Goal: Transaction & Acquisition: Obtain resource

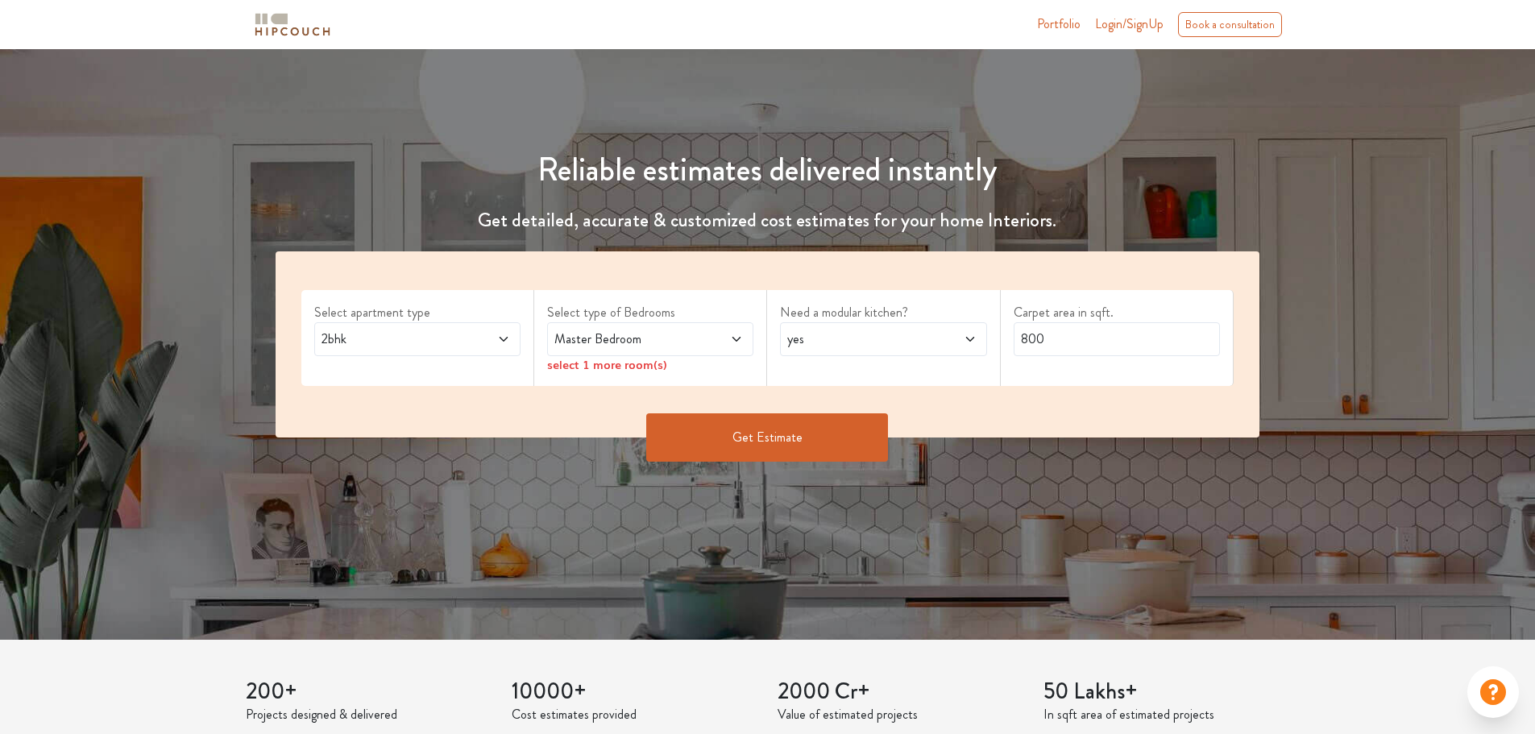
scroll to position [242, 0]
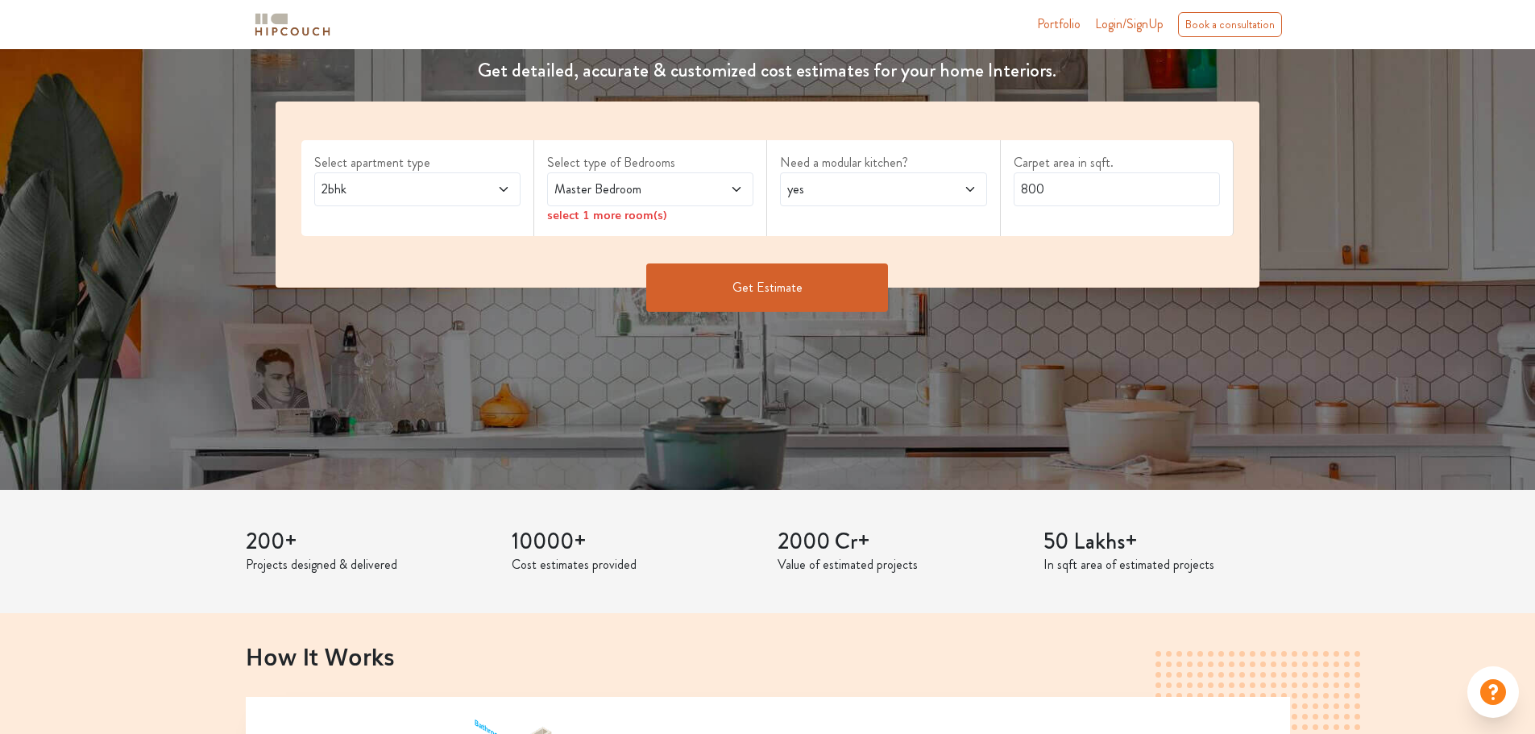
click at [427, 189] on span "2bhk" at bounding box center [390, 189] width 144 height 19
click at [457, 183] on span "2bhk" at bounding box center [390, 189] width 144 height 19
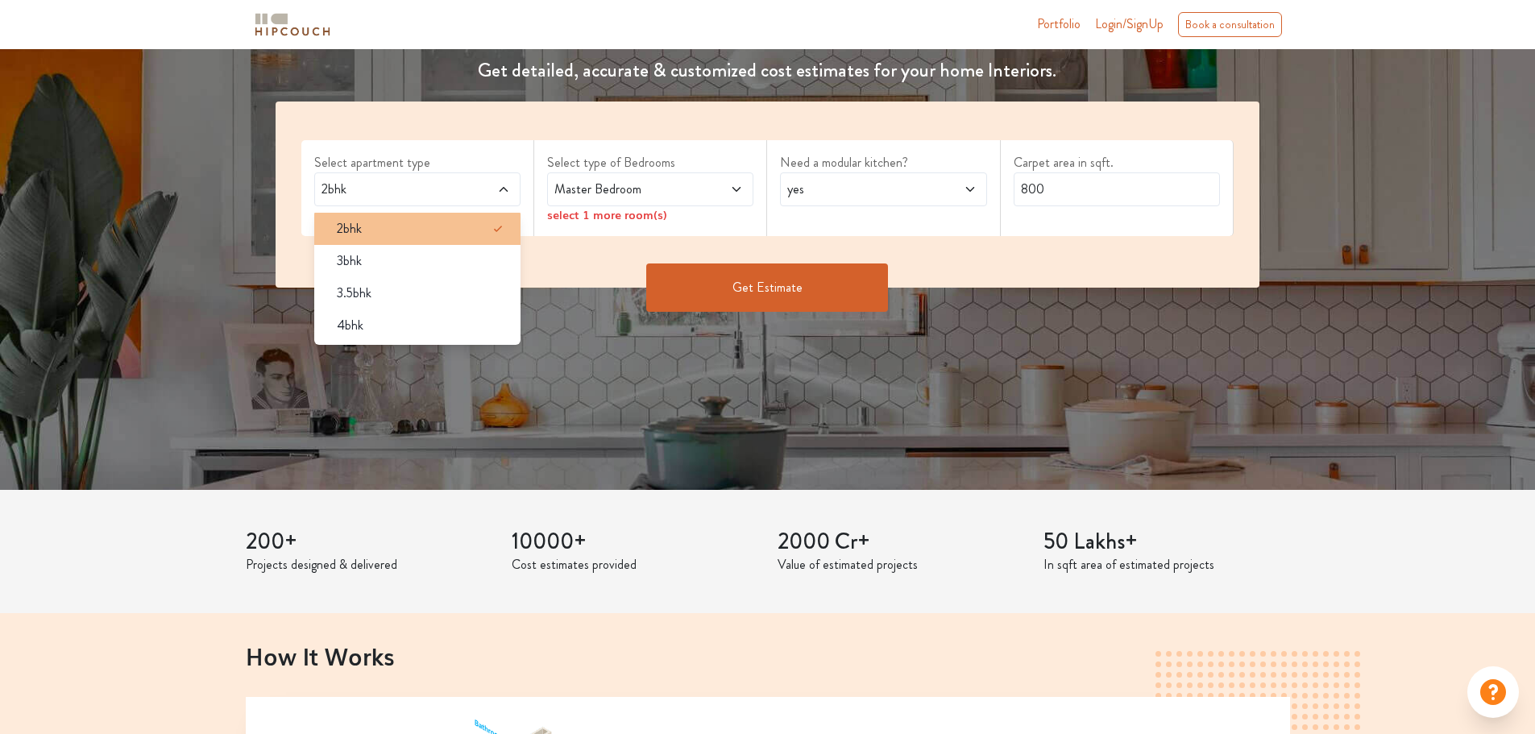
click at [417, 230] on div "2bhk" at bounding box center [422, 228] width 197 height 19
click at [453, 232] on div "2bhk" at bounding box center [422, 228] width 197 height 19
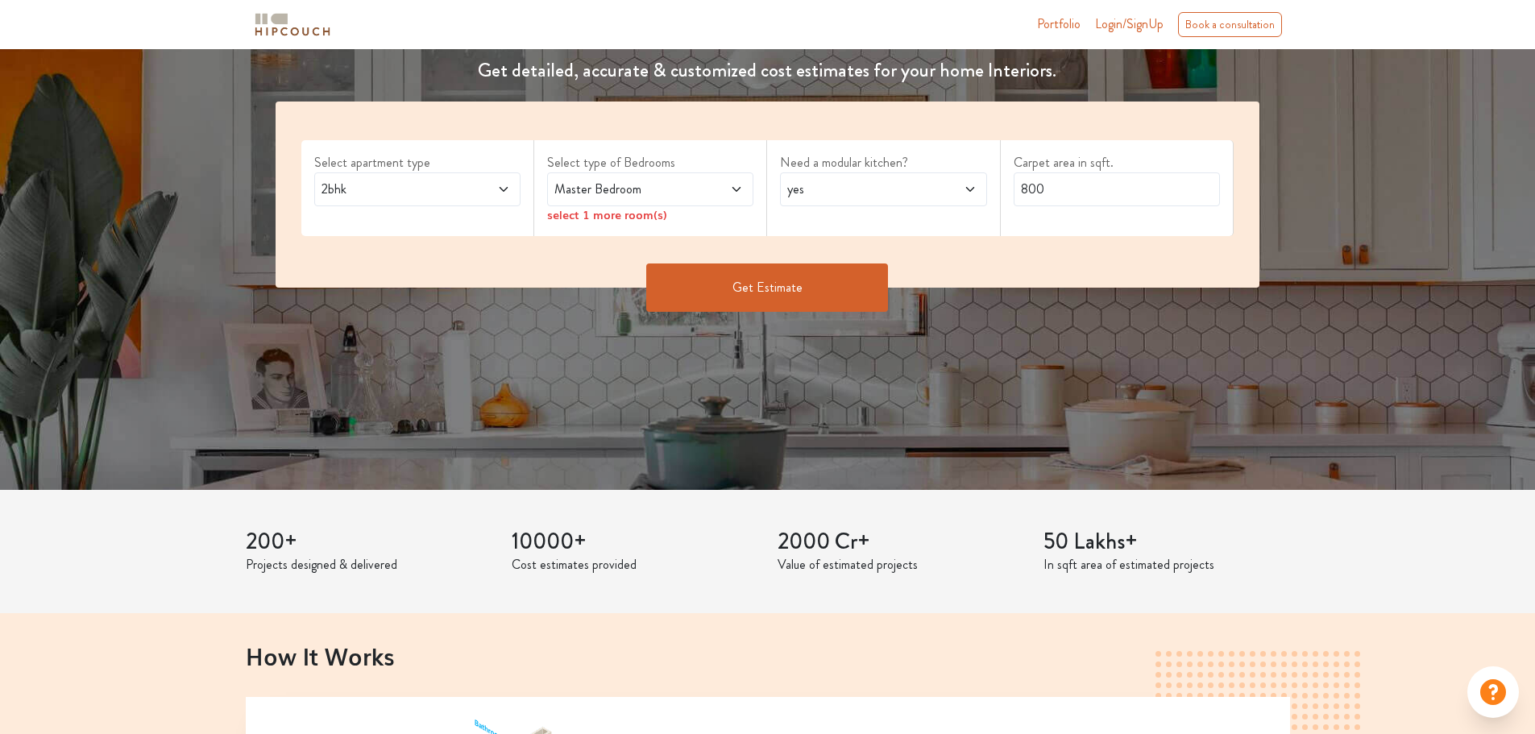
click at [699, 186] on span at bounding box center [719, 189] width 48 height 19
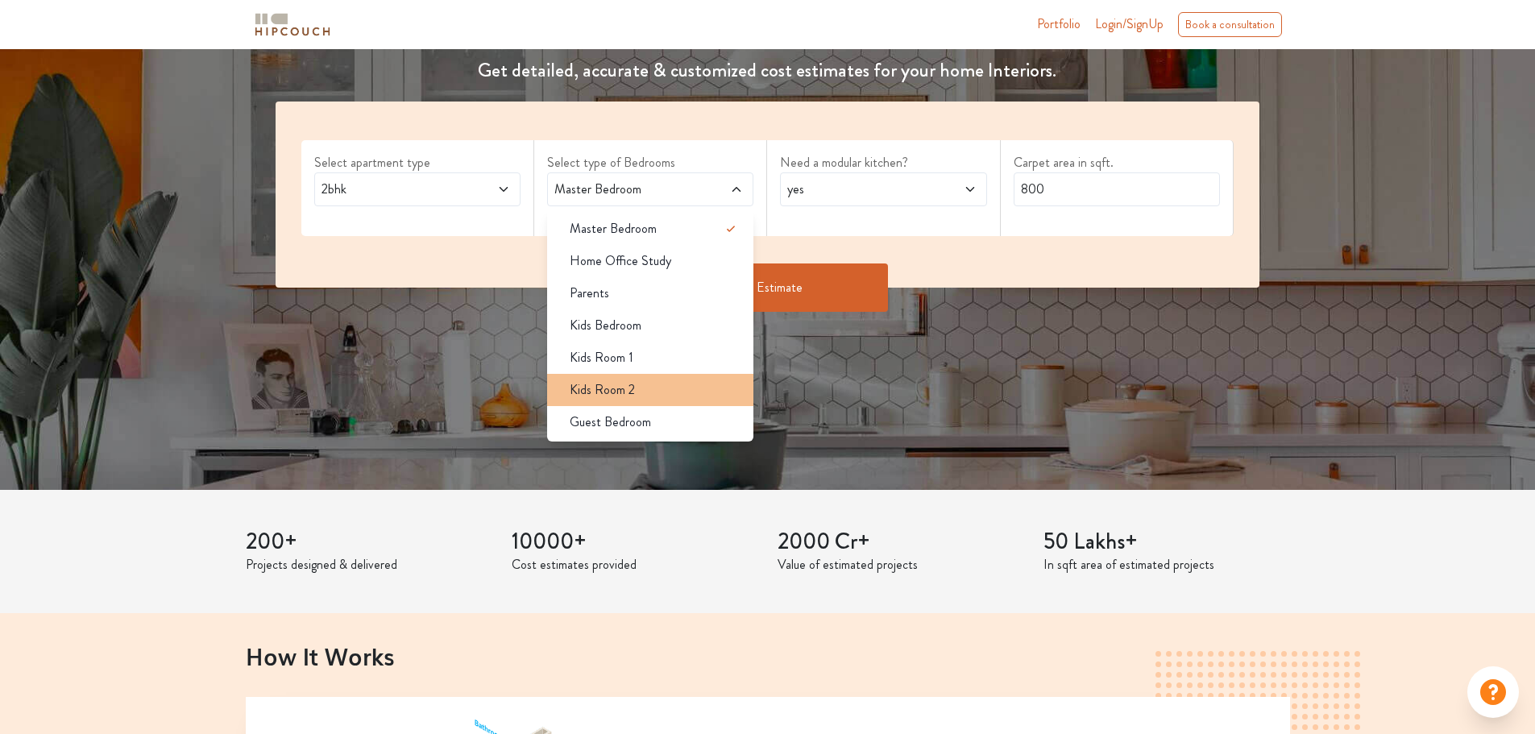
click at [725, 392] on div "Kids Room 2" at bounding box center [655, 389] width 197 height 19
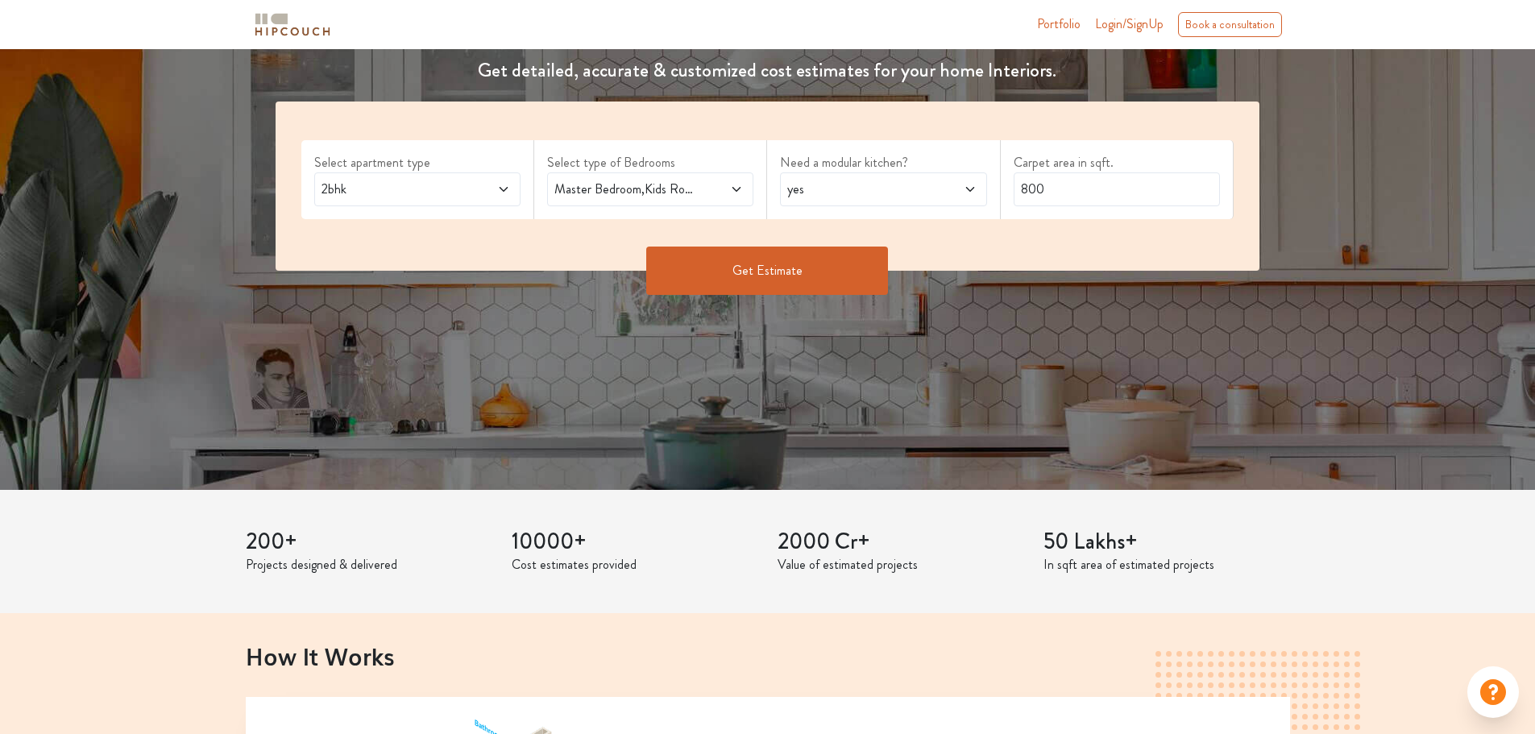
click at [719, 190] on span at bounding box center [719, 189] width 48 height 19
click at [910, 227] on div "Select apartment type 2bhk Select type of Bedrooms Master Bedroom,Kids Room 2 N…" at bounding box center [768, 186] width 984 height 169
click at [954, 180] on span at bounding box center [952, 189] width 48 height 19
click at [851, 232] on div "yes" at bounding box center [888, 228] width 197 height 19
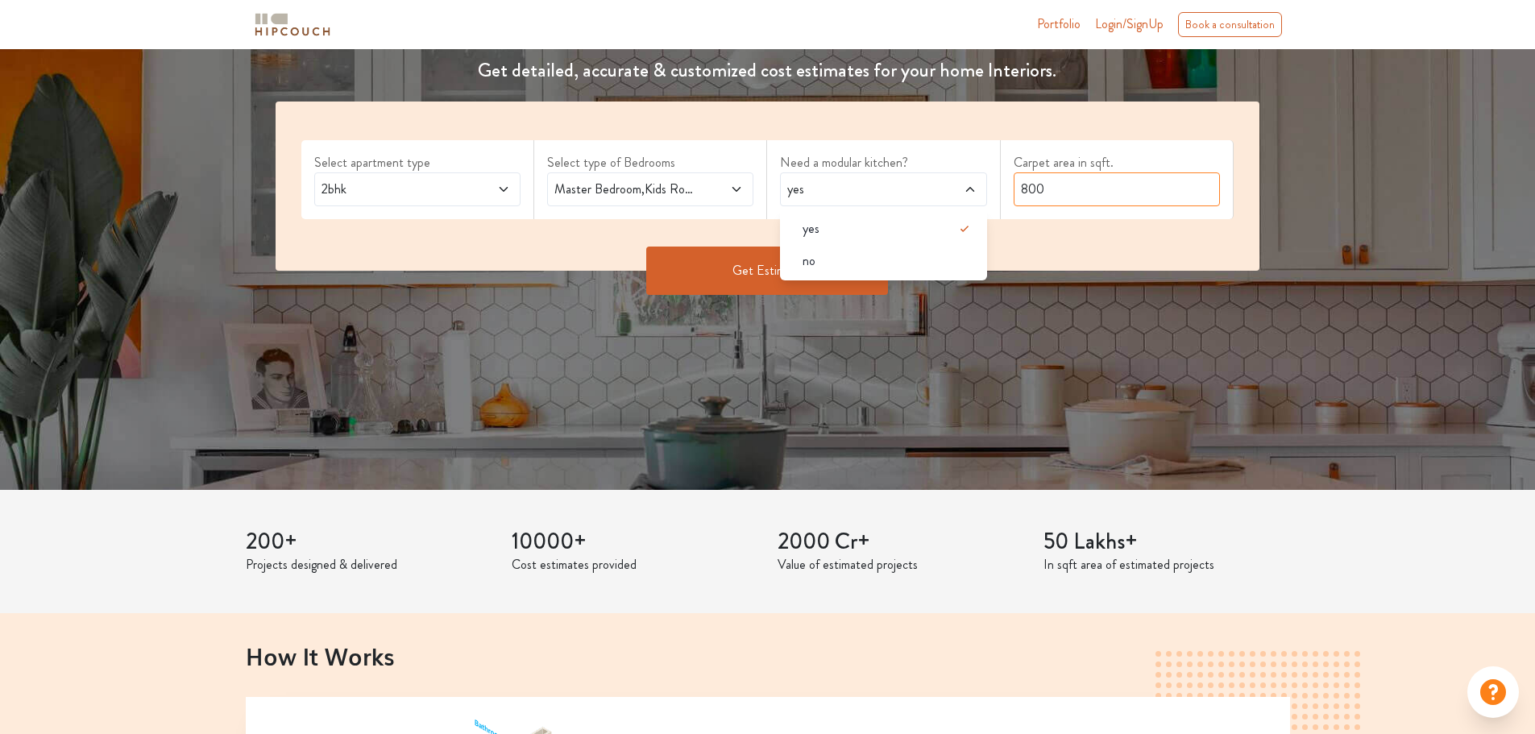
click at [1121, 187] on input "800" at bounding box center [1116, 189] width 206 height 34
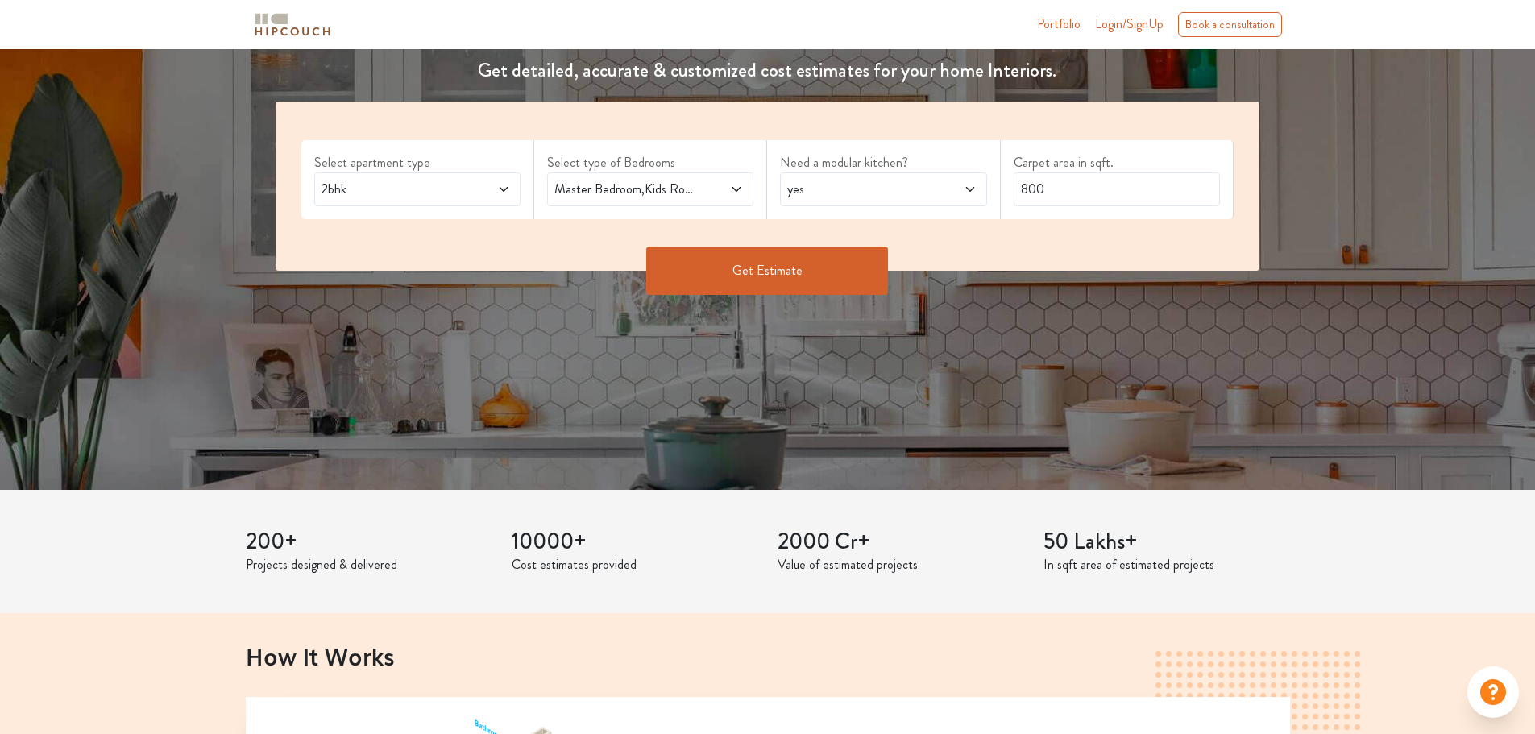
click at [760, 270] on button "Get Estimate" at bounding box center [767, 271] width 242 height 48
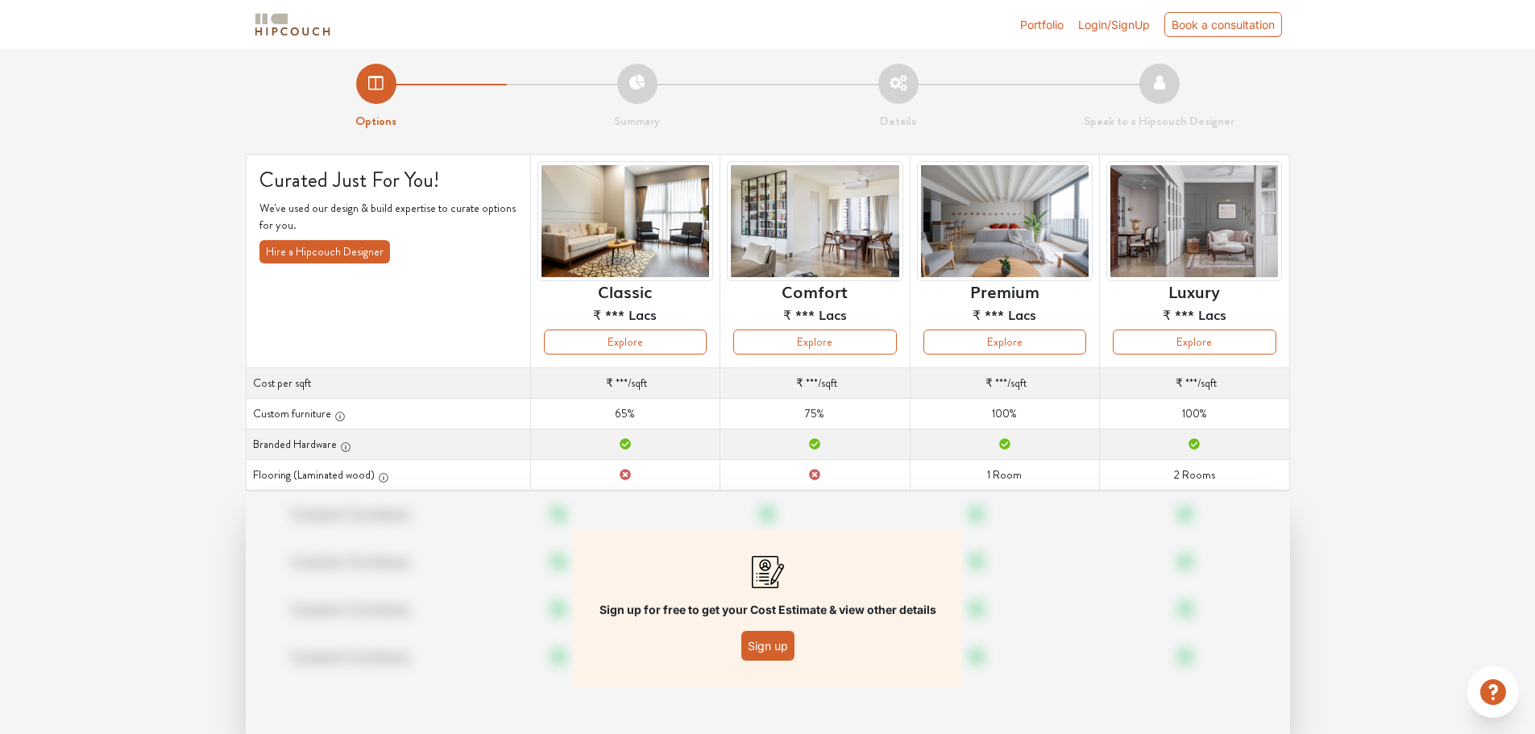
scroll to position [58, 0]
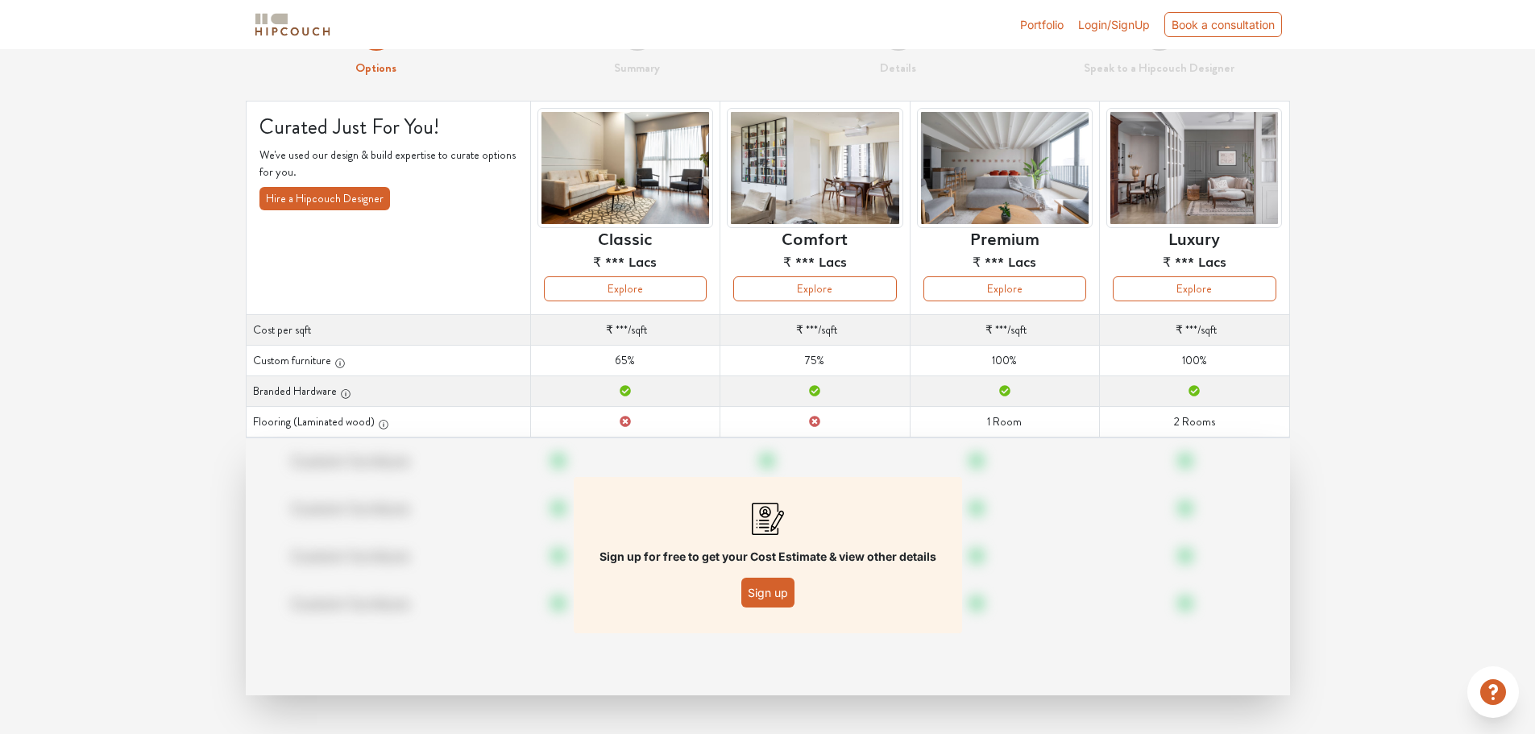
click at [772, 596] on button "Sign up" at bounding box center [767, 593] width 53 height 30
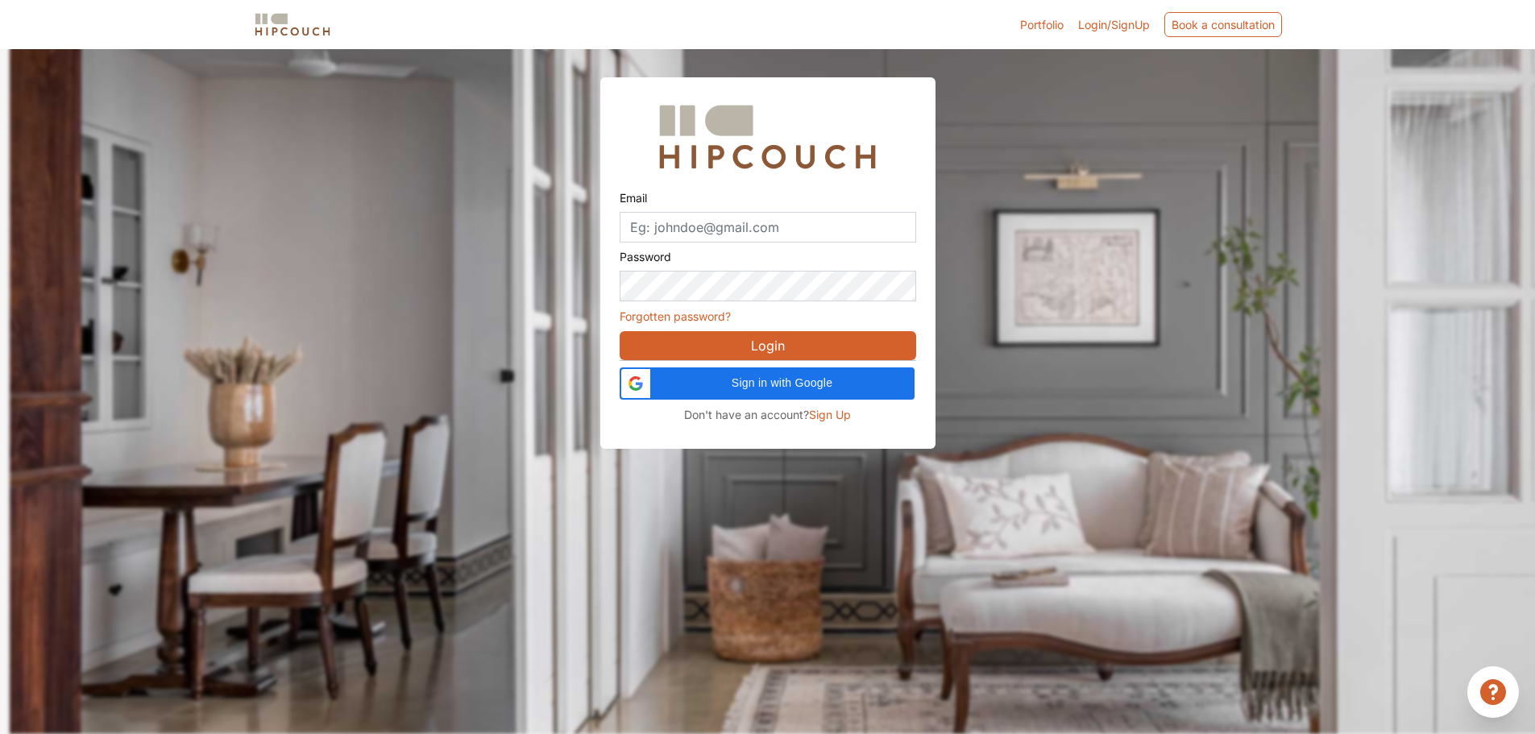
scroll to position [49, 0]
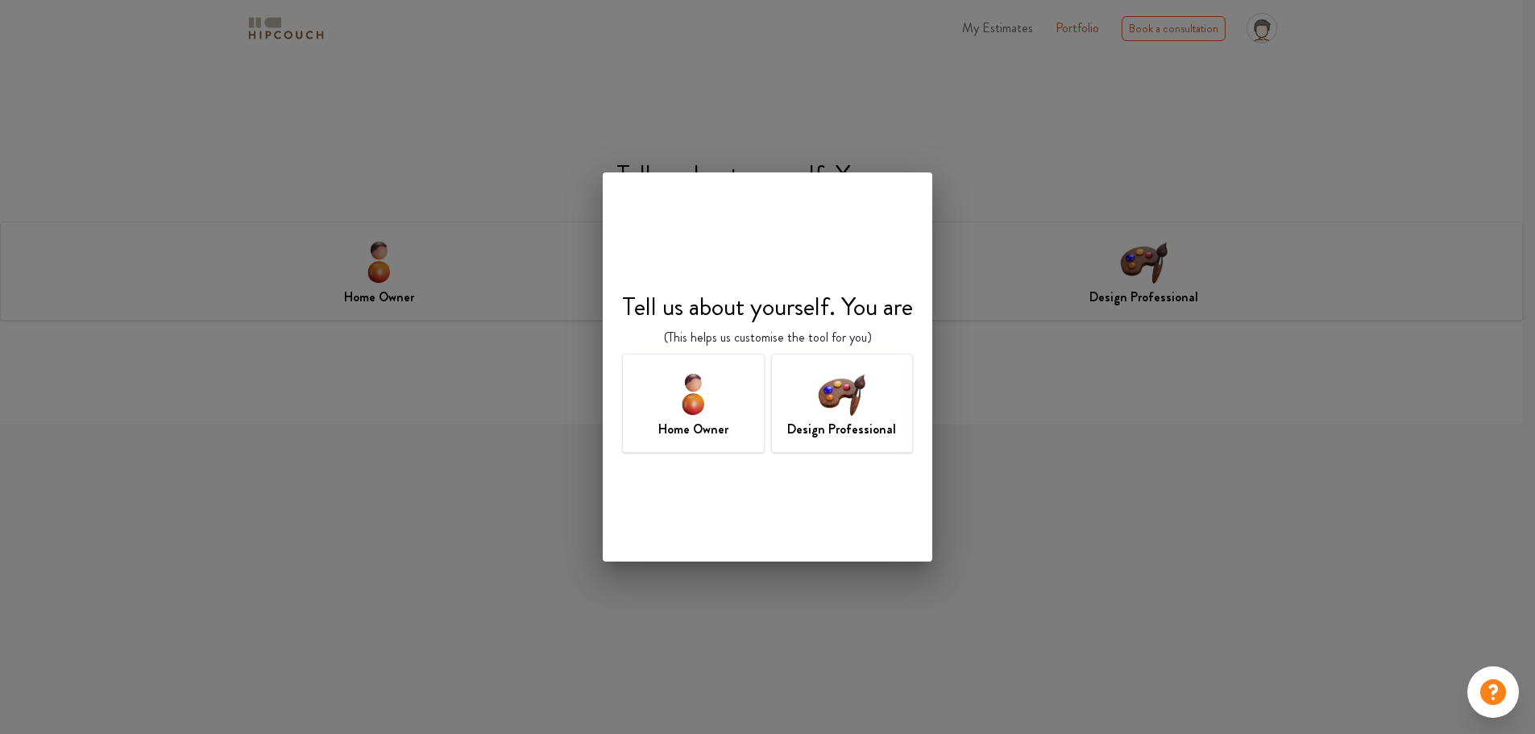
click at [815, 398] on div "Design Professional" at bounding box center [842, 403] width 143 height 99
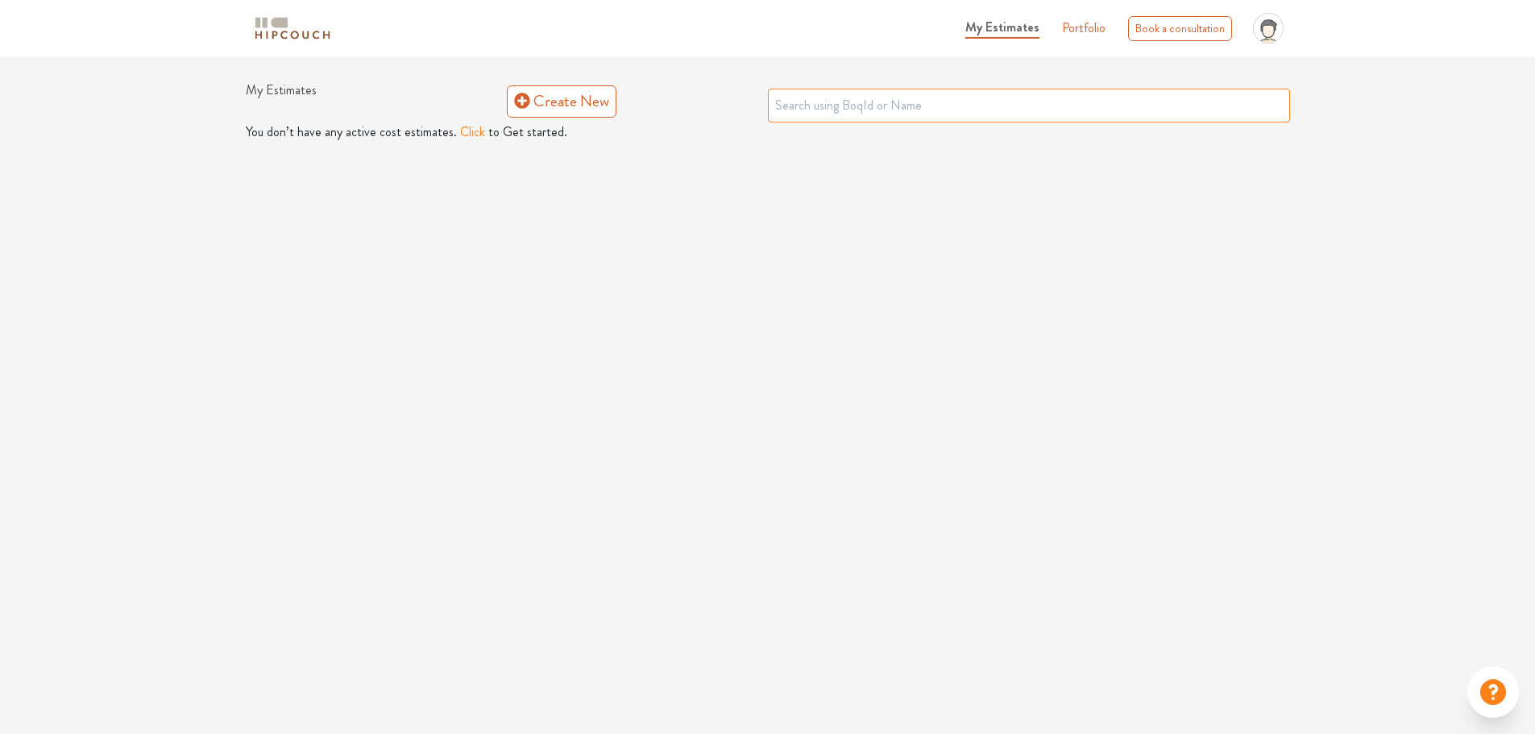
click at [836, 110] on input "text" at bounding box center [1029, 106] width 522 height 34
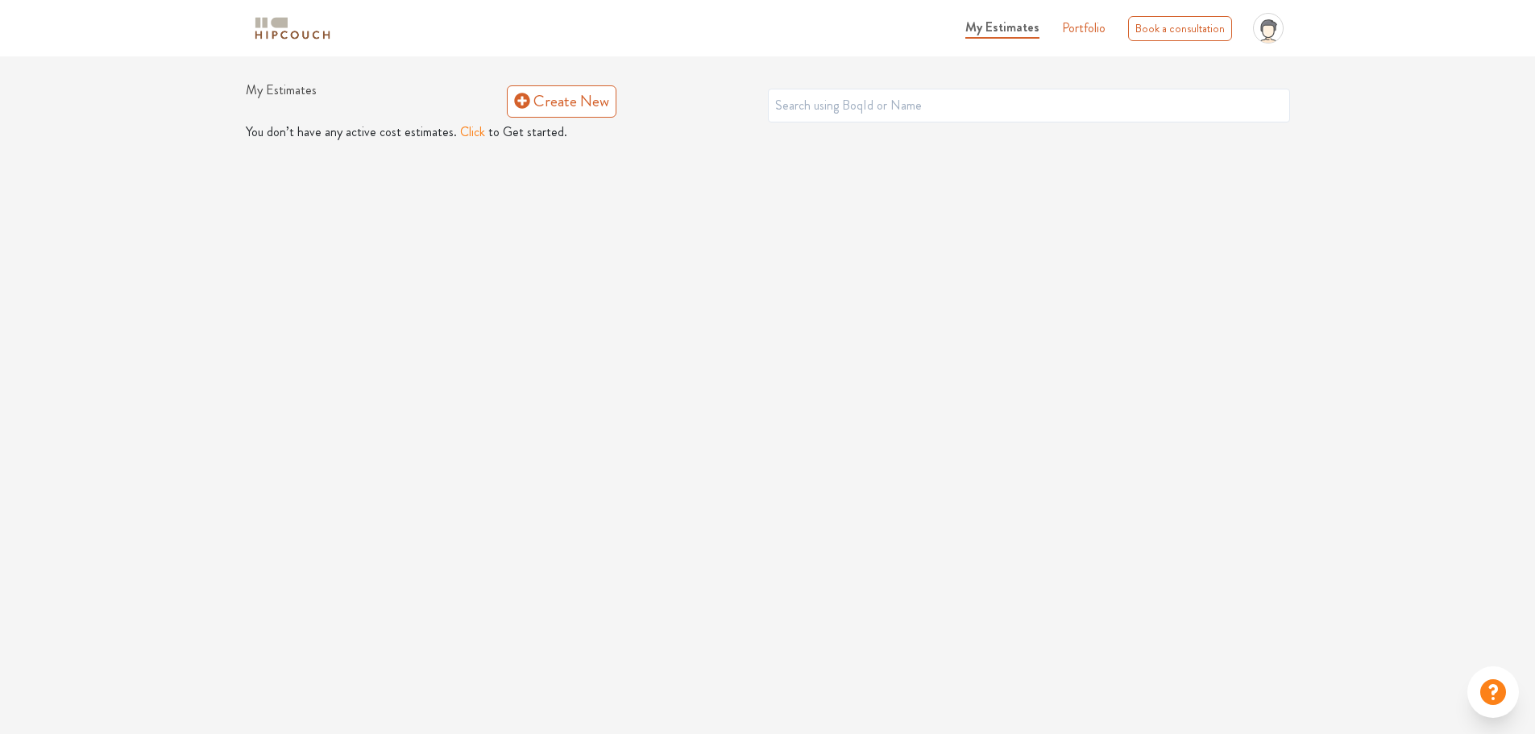
click at [462, 134] on button "Click" at bounding box center [472, 131] width 25 height 19
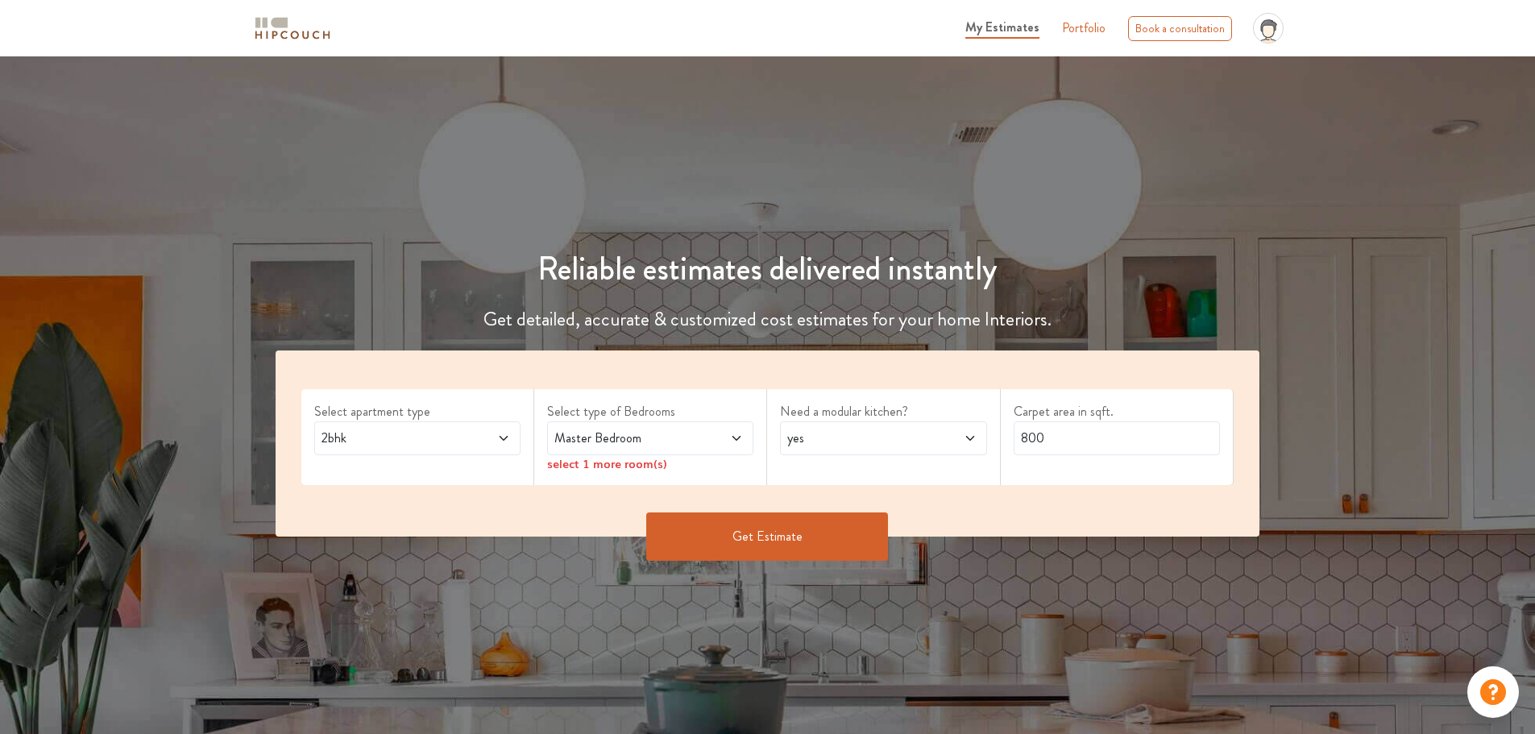
click at [729, 438] on span at bounding box center [719, 438] width 48 height 19
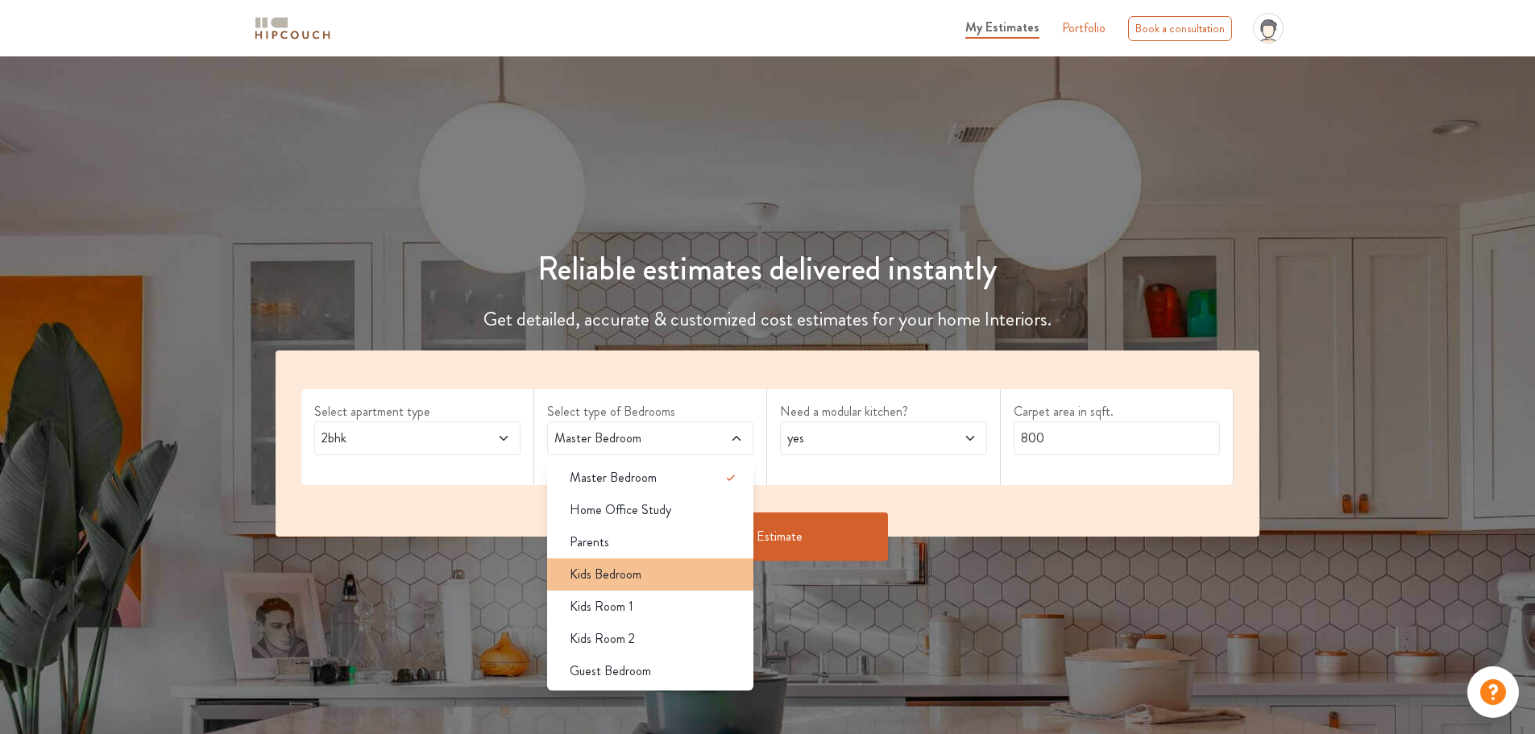
click at [661, 582] on div "Kids Bedroom" at bounding box center [655, 574] width 197 height 19
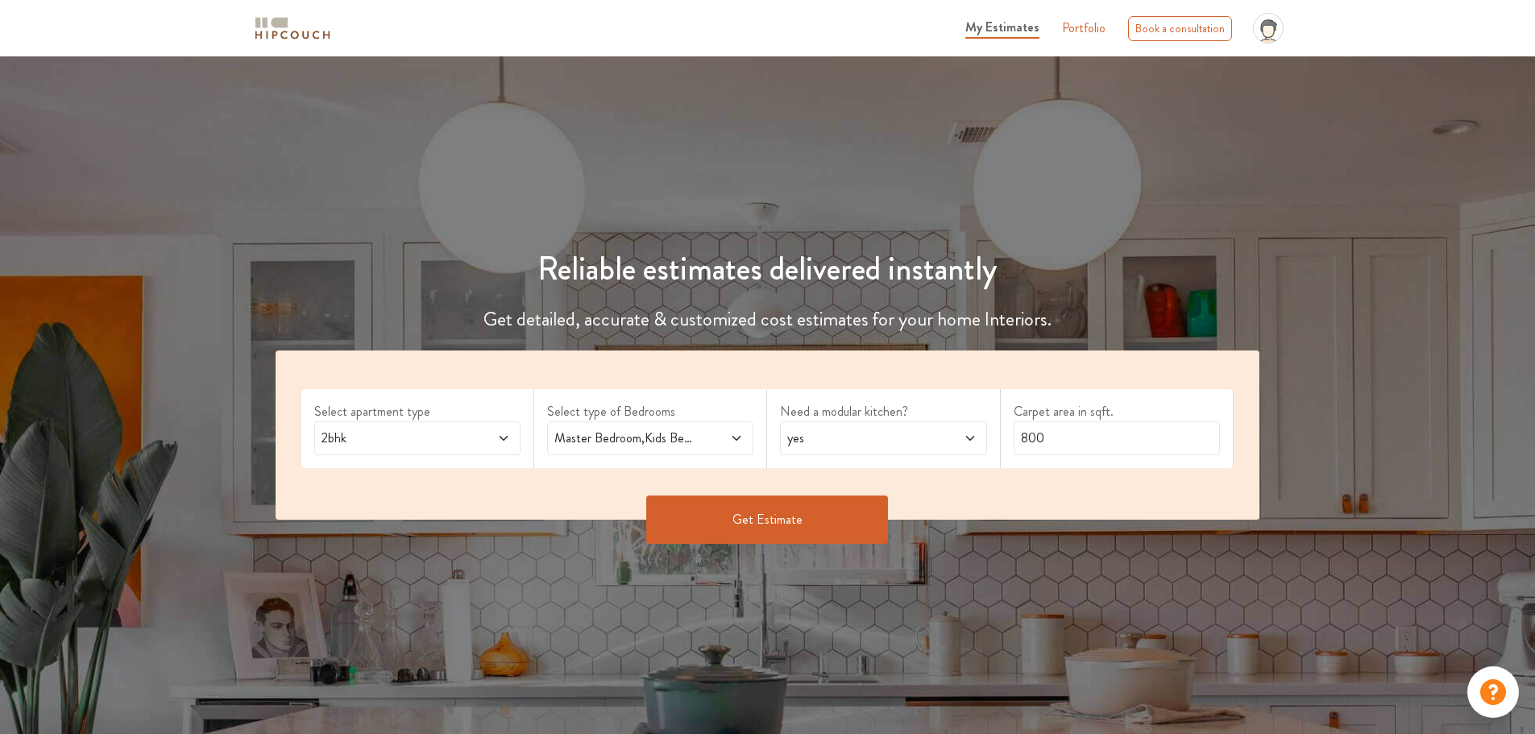
click at [715, 436] on span at bounding box center [719, 438] width 48 height 19
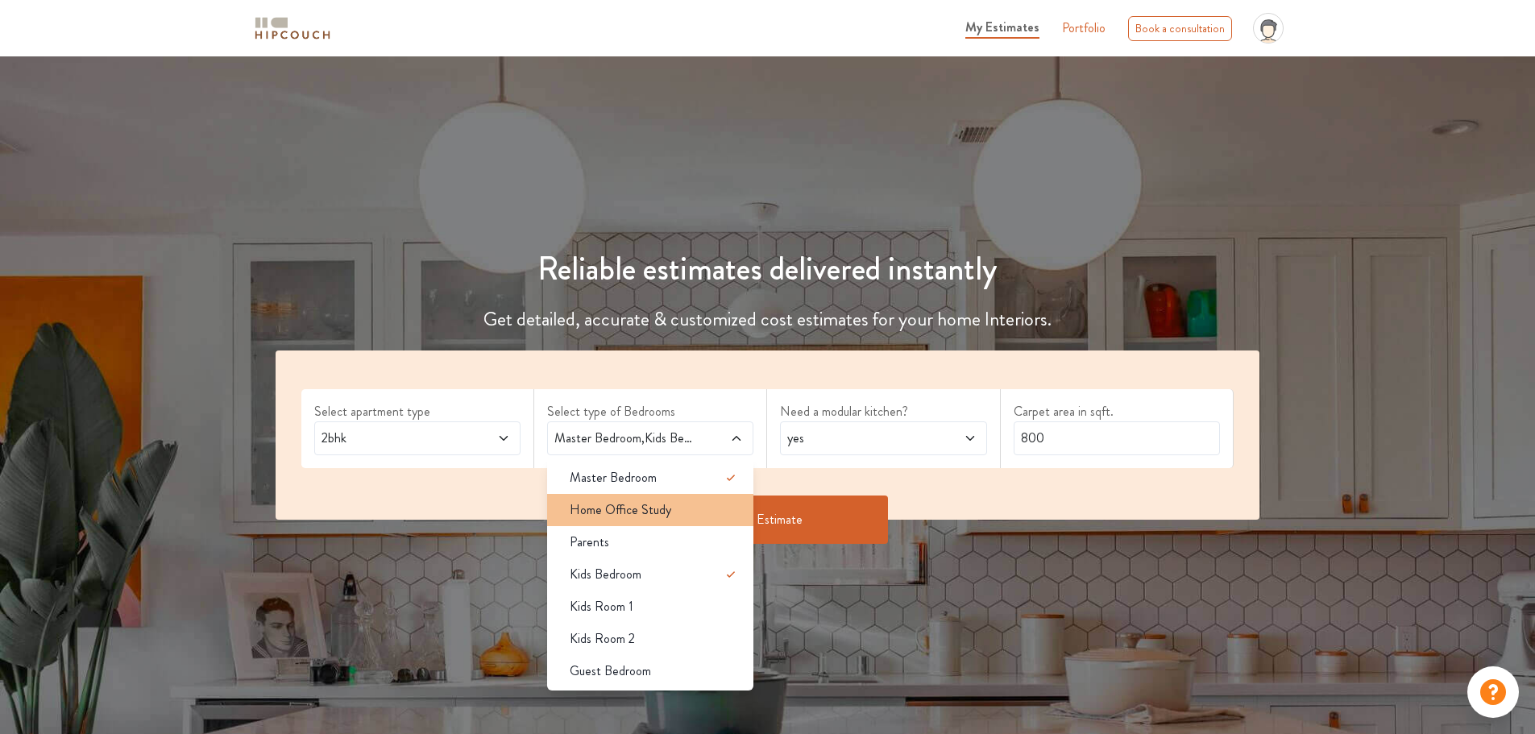
click at [659, 517] on span "Home Office Study" at bounding box center [621, 509] width 102 height 19
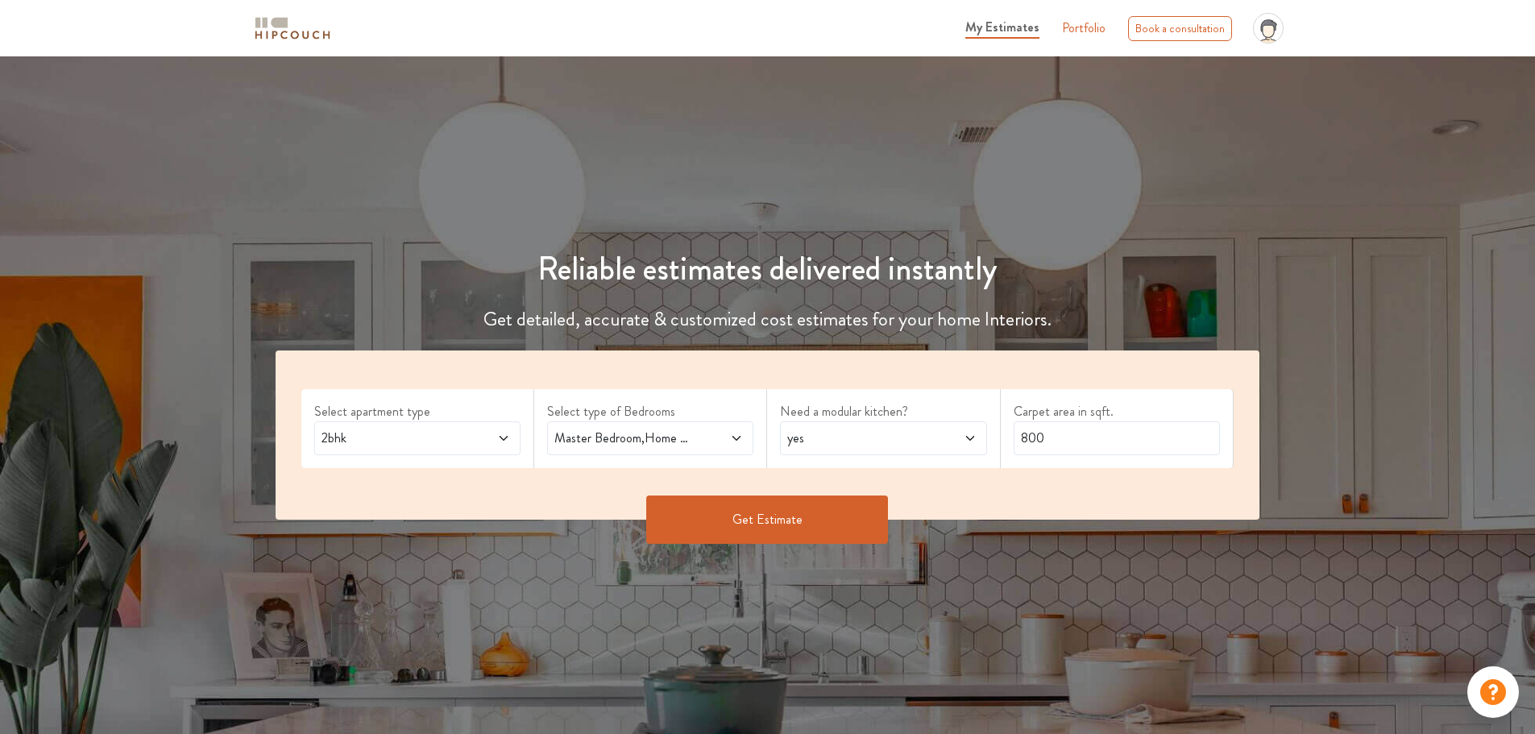
click at [733, 440] on icon at bounding box center [736, 438] width 13 height 13
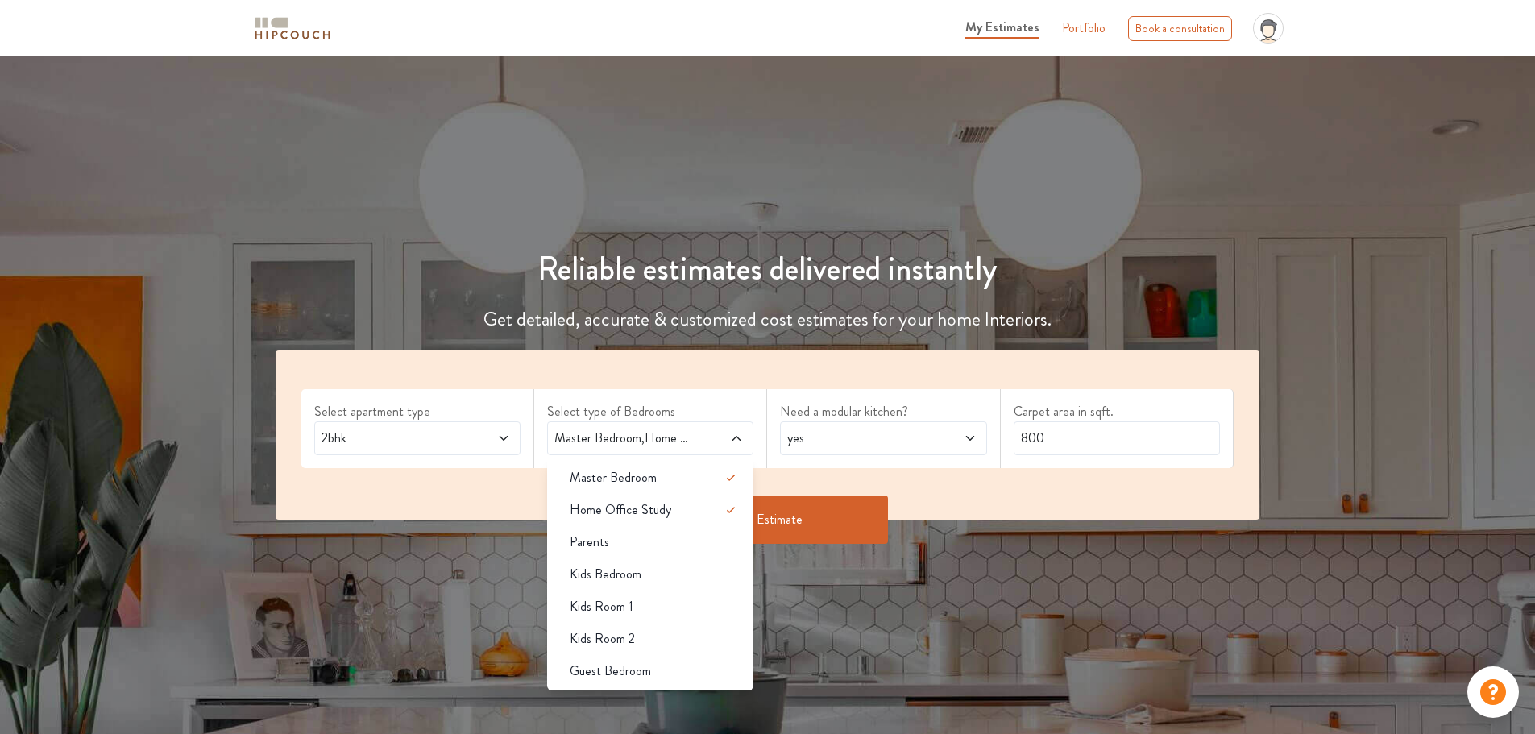
click at [888, 443] on span "yes" at bounding box center [856, 438] width 144 height 19
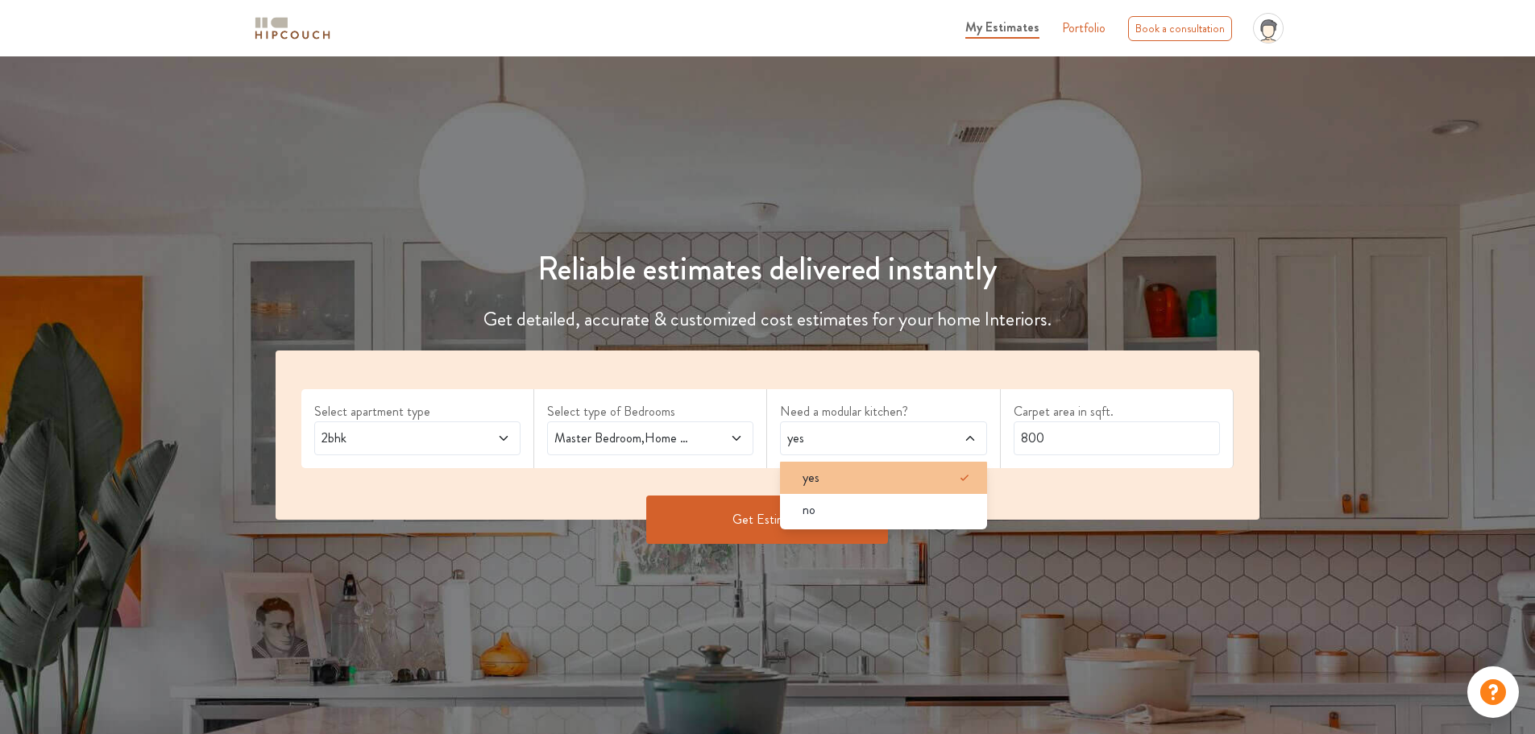
click at [876, 479] on div "yes" at bounding box center [888, 477] width 197 height 19
click at [698, 523] on button "Get Estimate" at bounding box center [767, 519] width 242 height 48
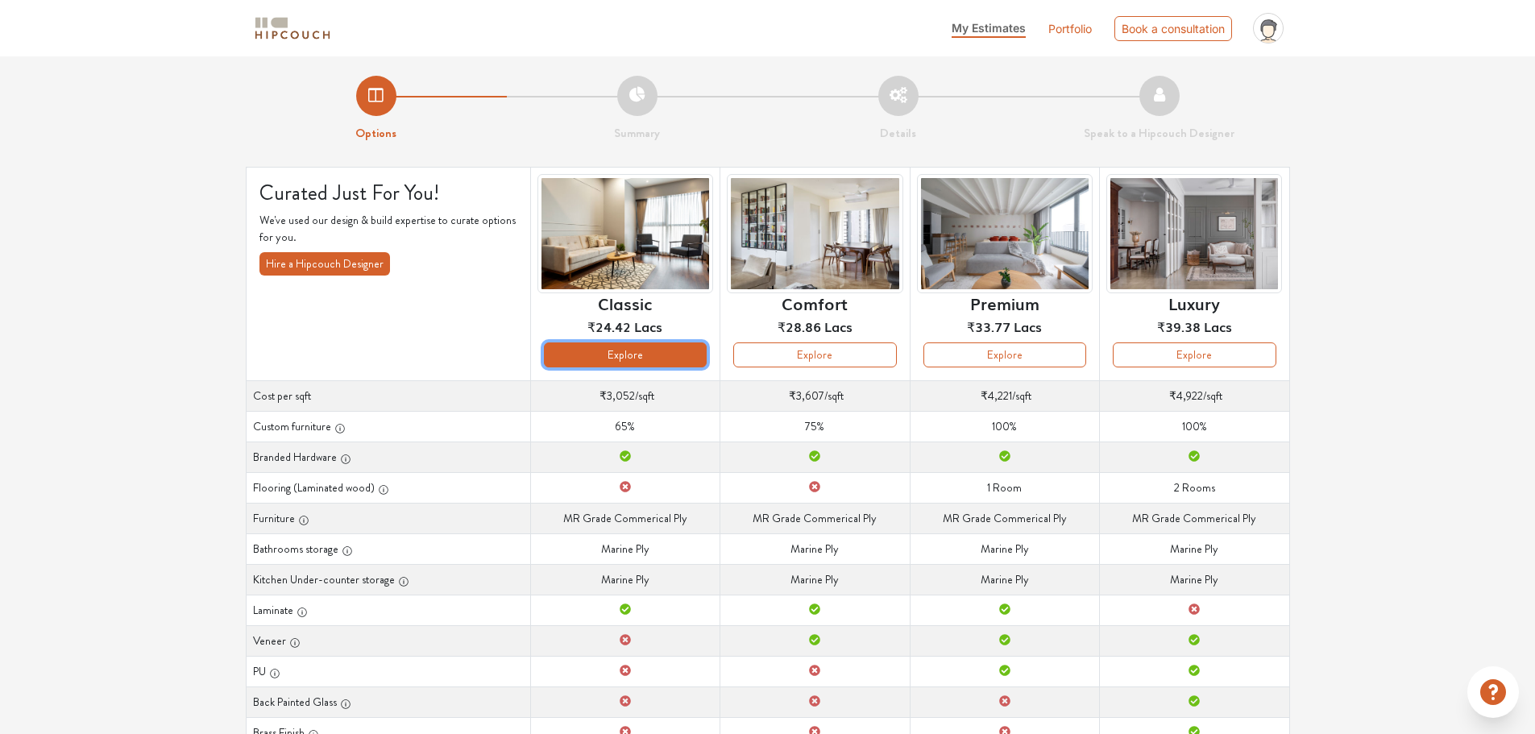
click at [636, 359] on button "Explore" at bounding box center [625, 354] width 163 height 25
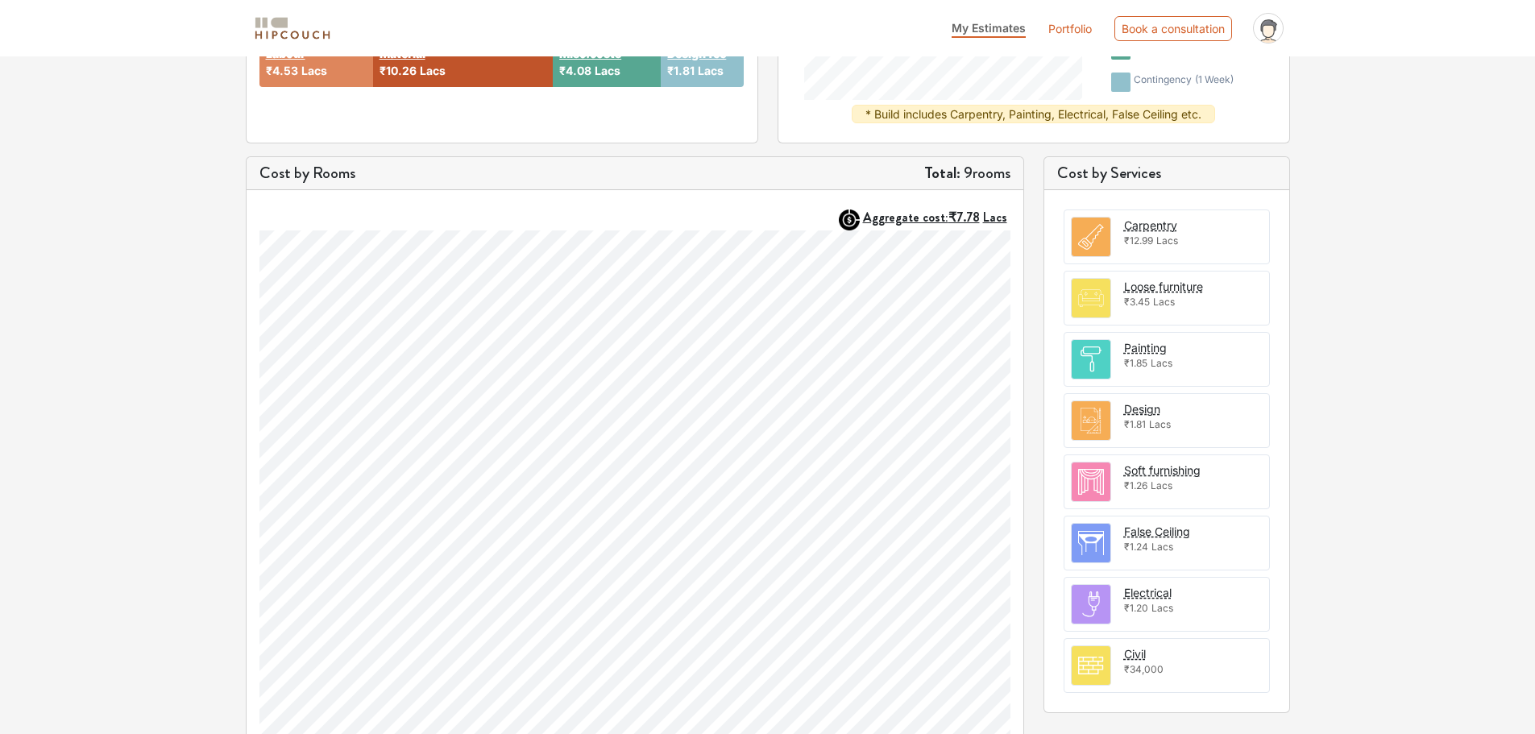
scroll to position [460, 0]
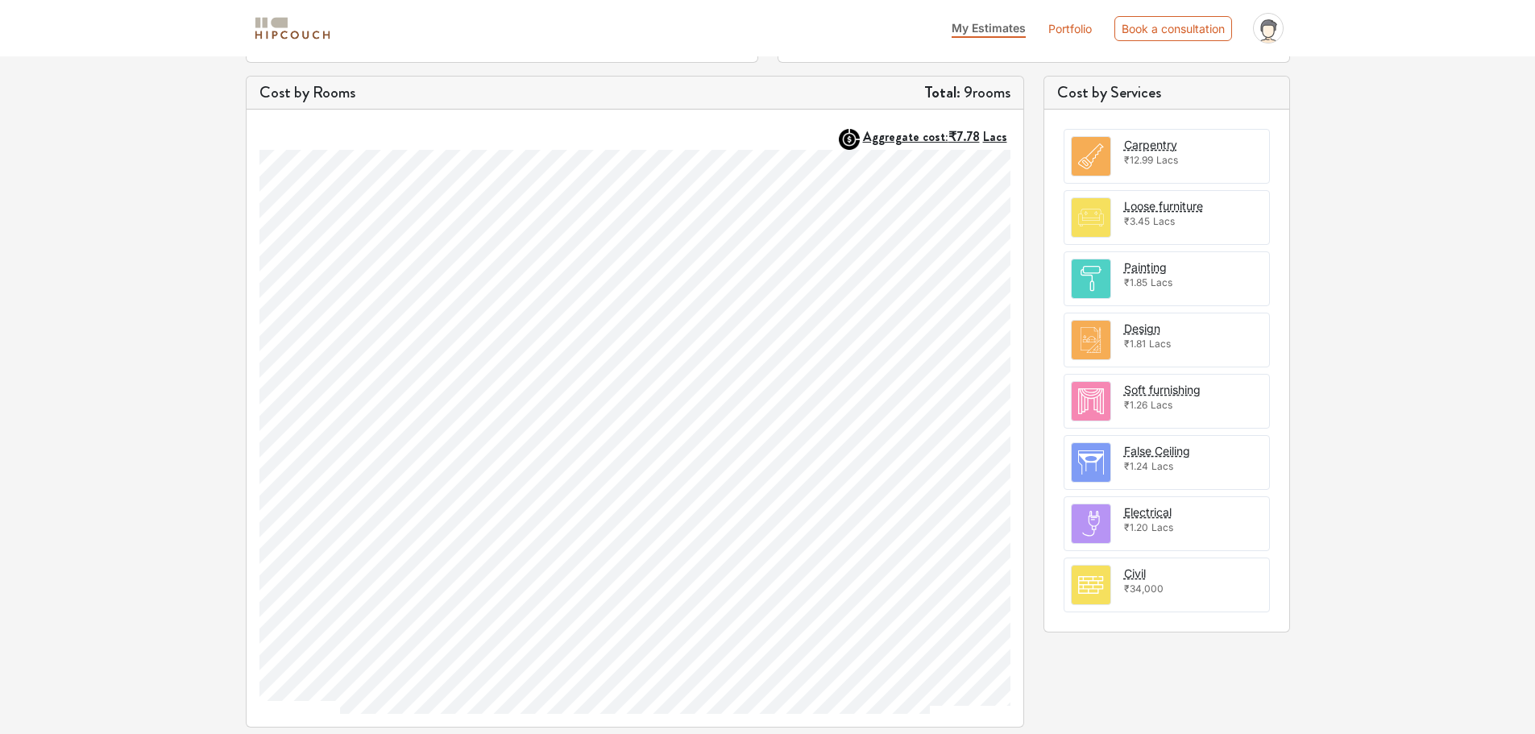
click at [1121, 336] on div "Design ₹1.81 Lacs" at bounding box center [1166, 340] width 206 height 55
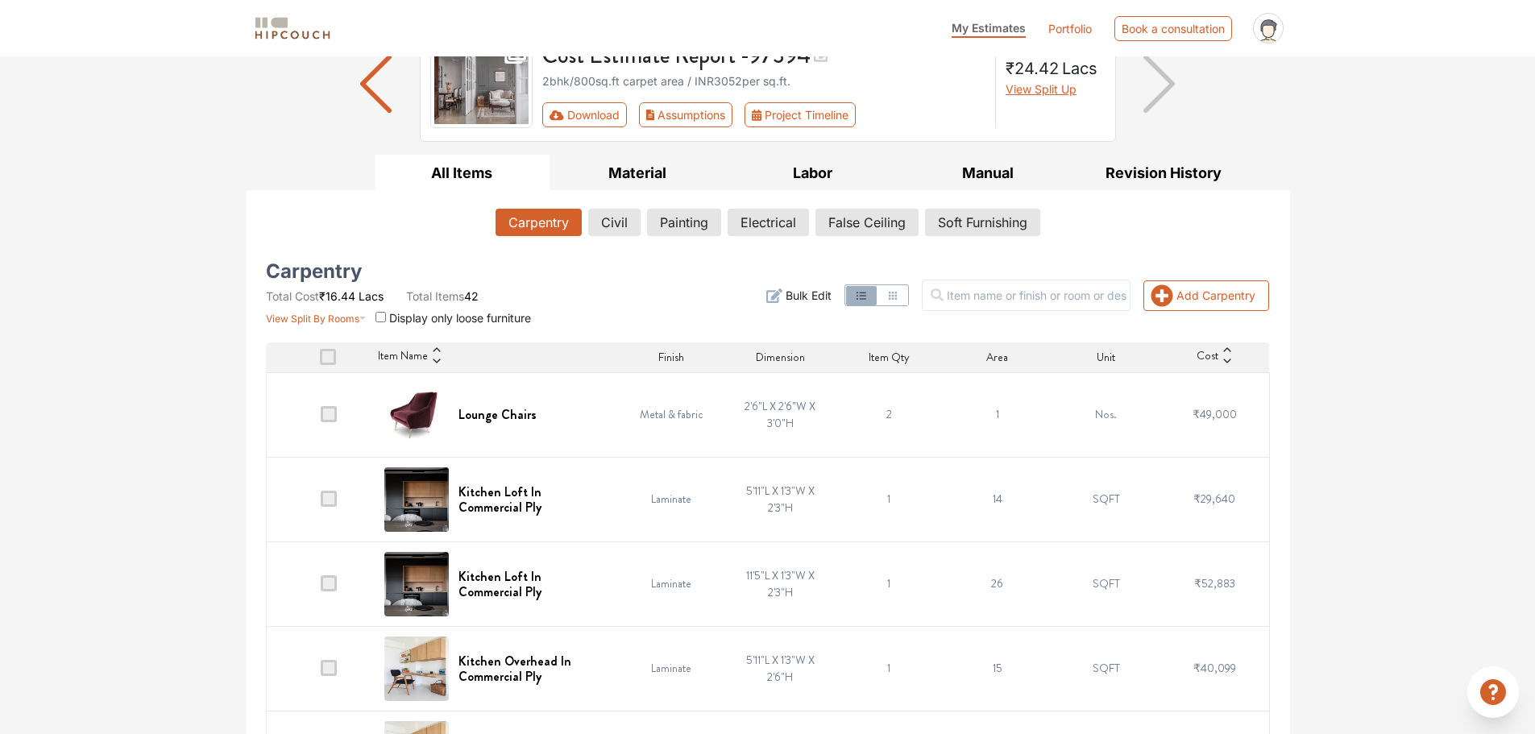
scroll to position [161, 0]
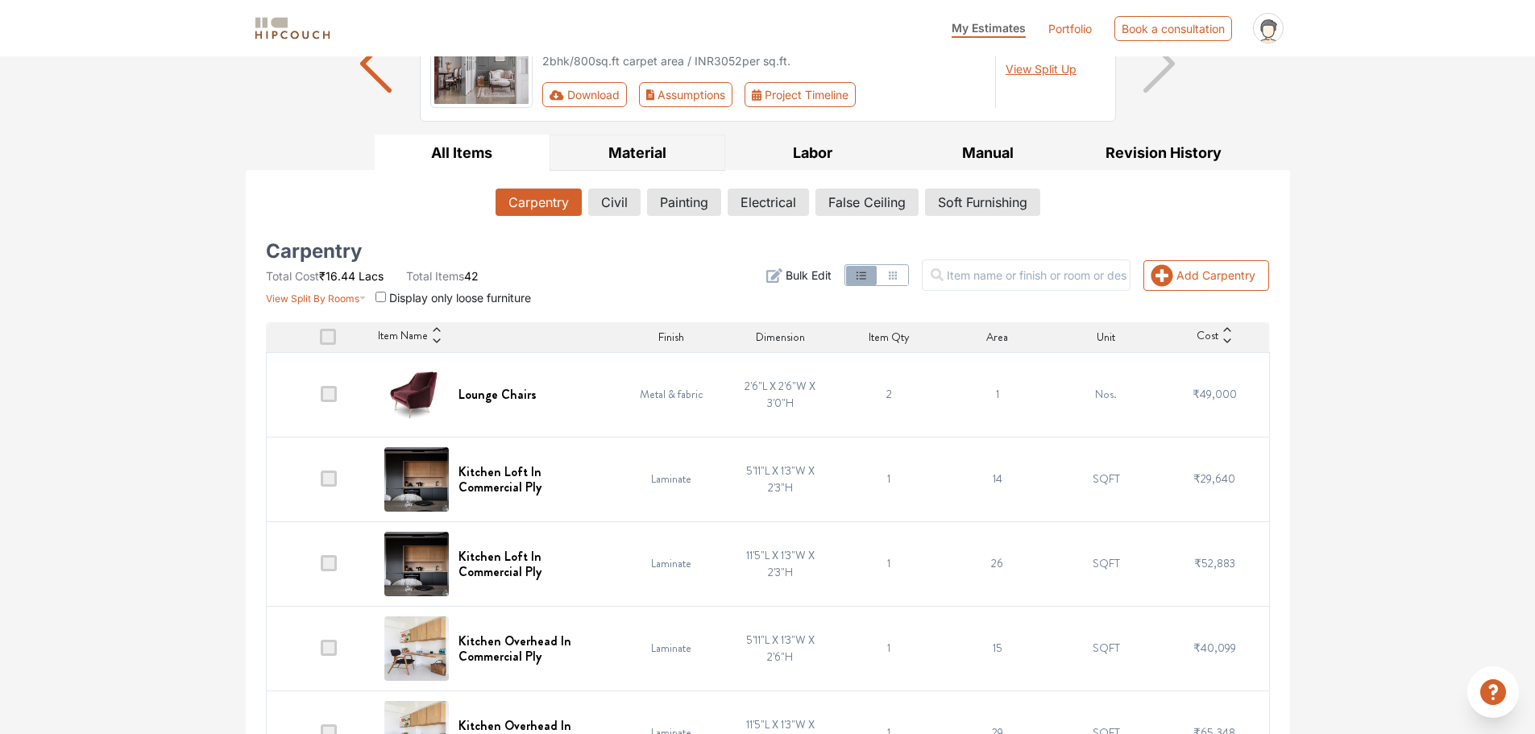
click at [632, 157] on button "Material" at bounding box center [637, 153] width 176 height 36
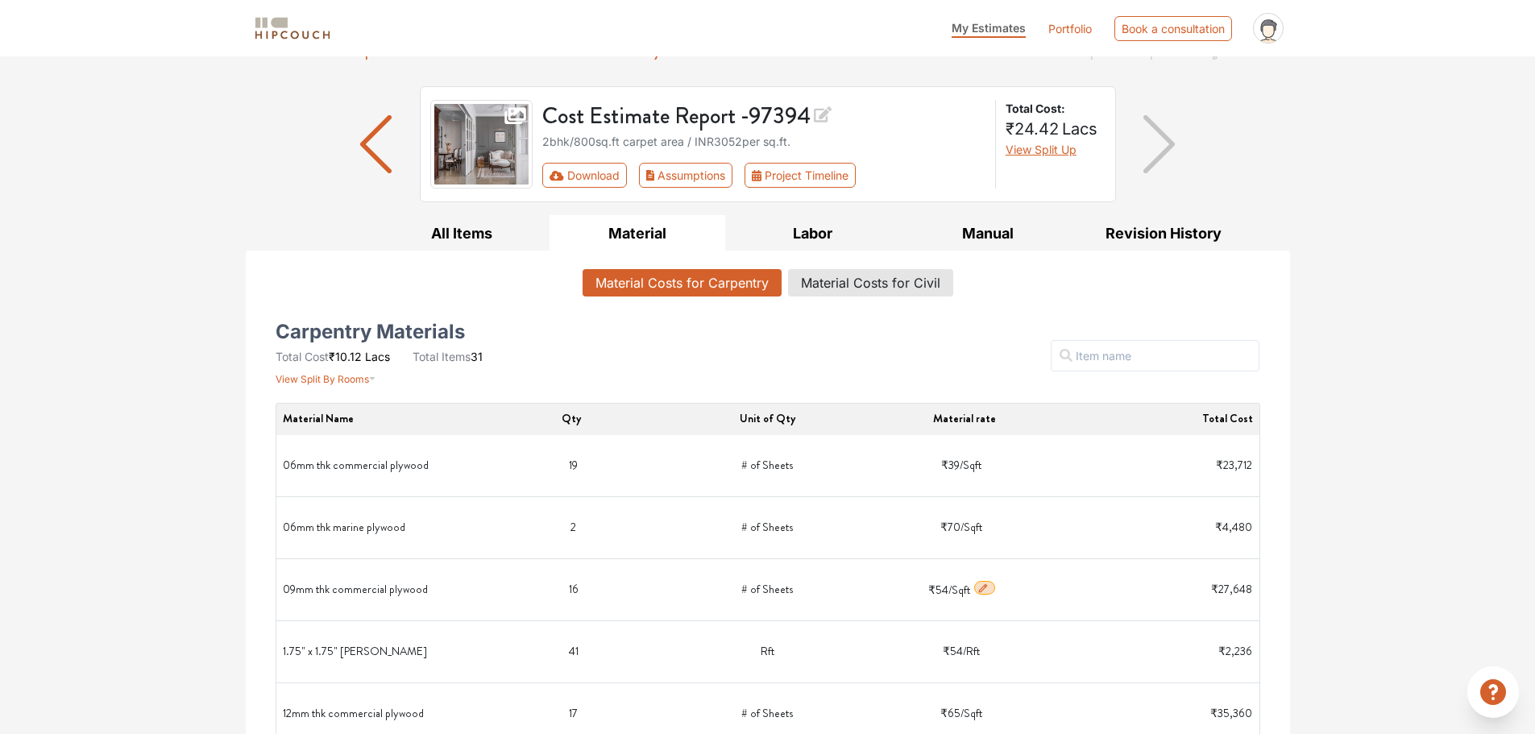
scroll to position [0, 0]
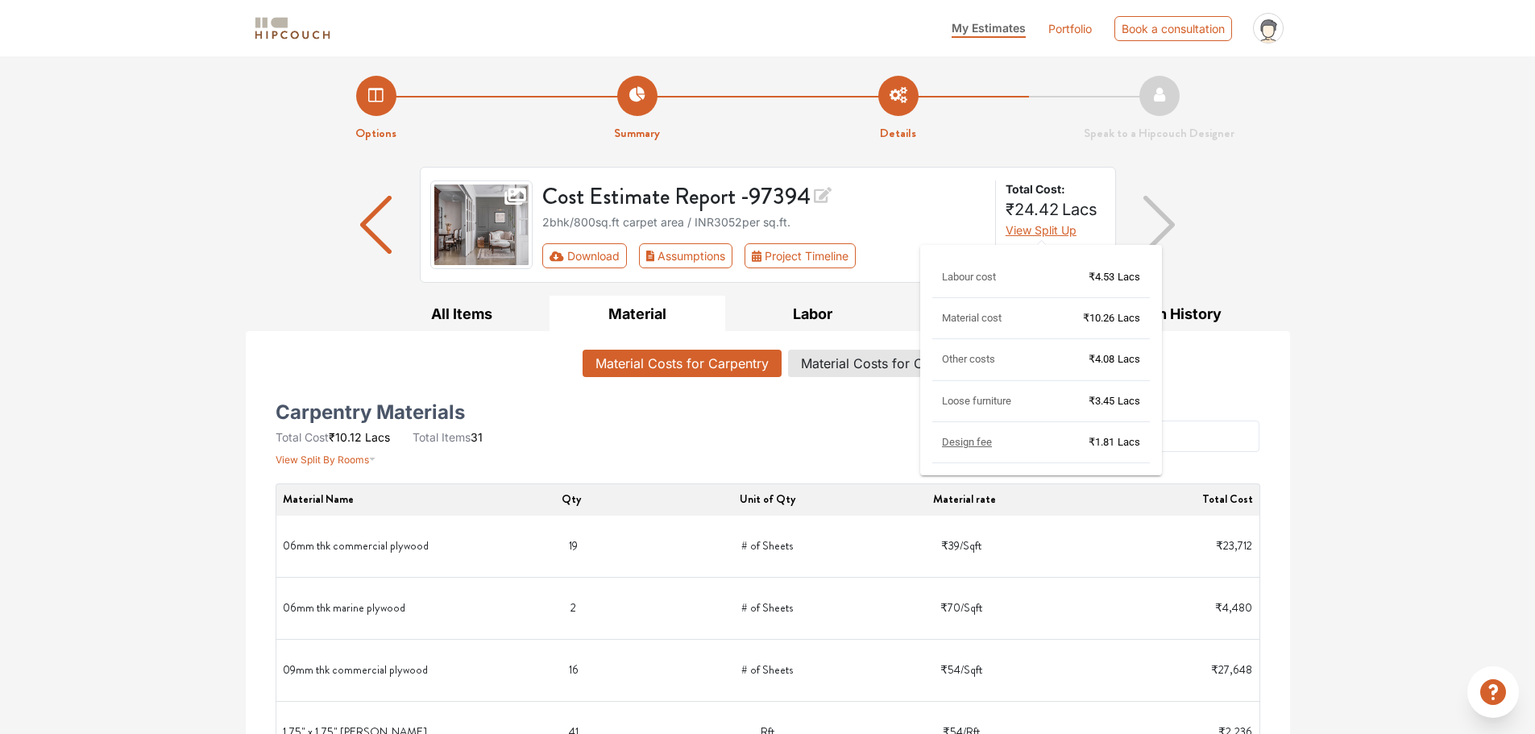
click at [1041, 228] on span "View Split Up" at bounding box center [1040, 230] width 71 height 14
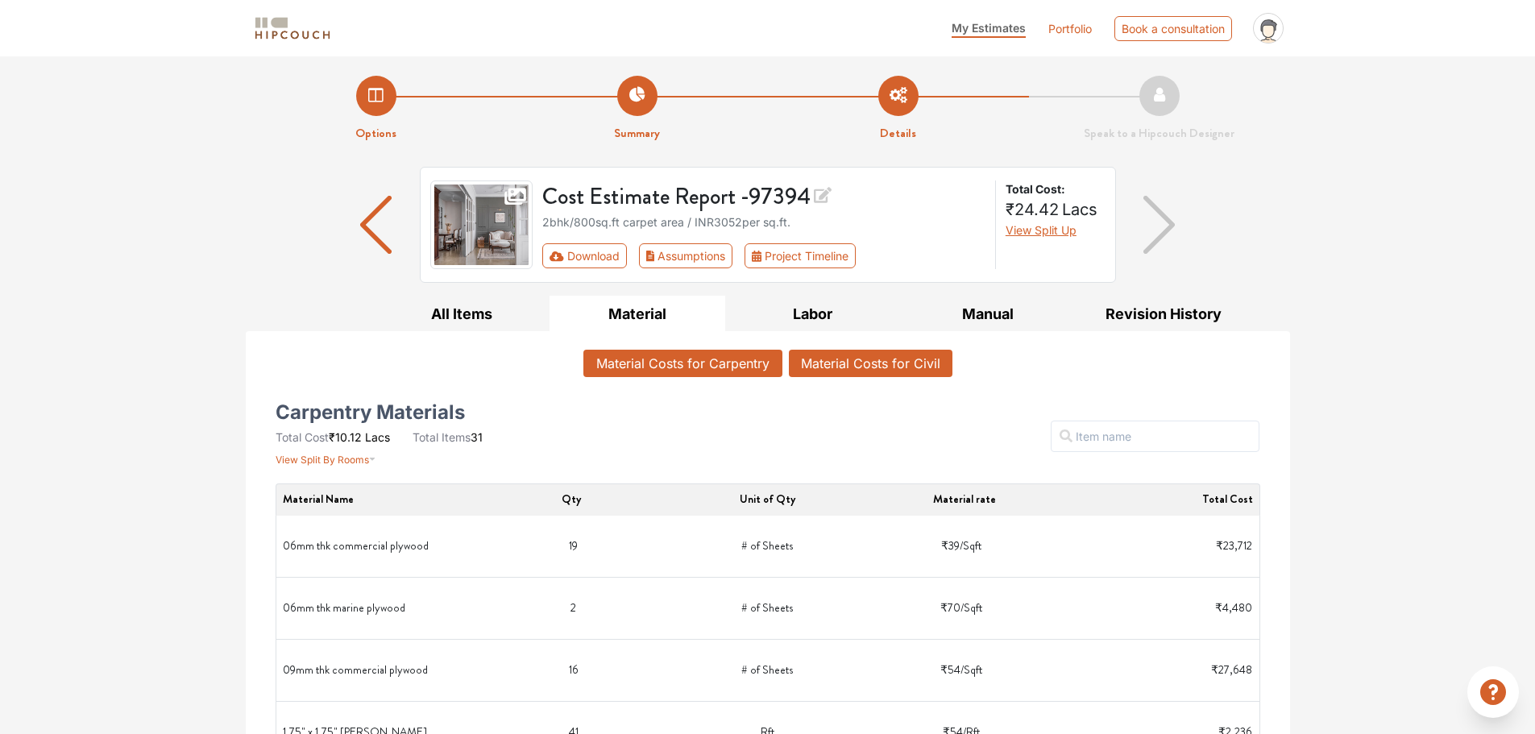
click at [885, 357] on button "Material Costs for Civil" at bounding box center [871, 363] width 164 height 27
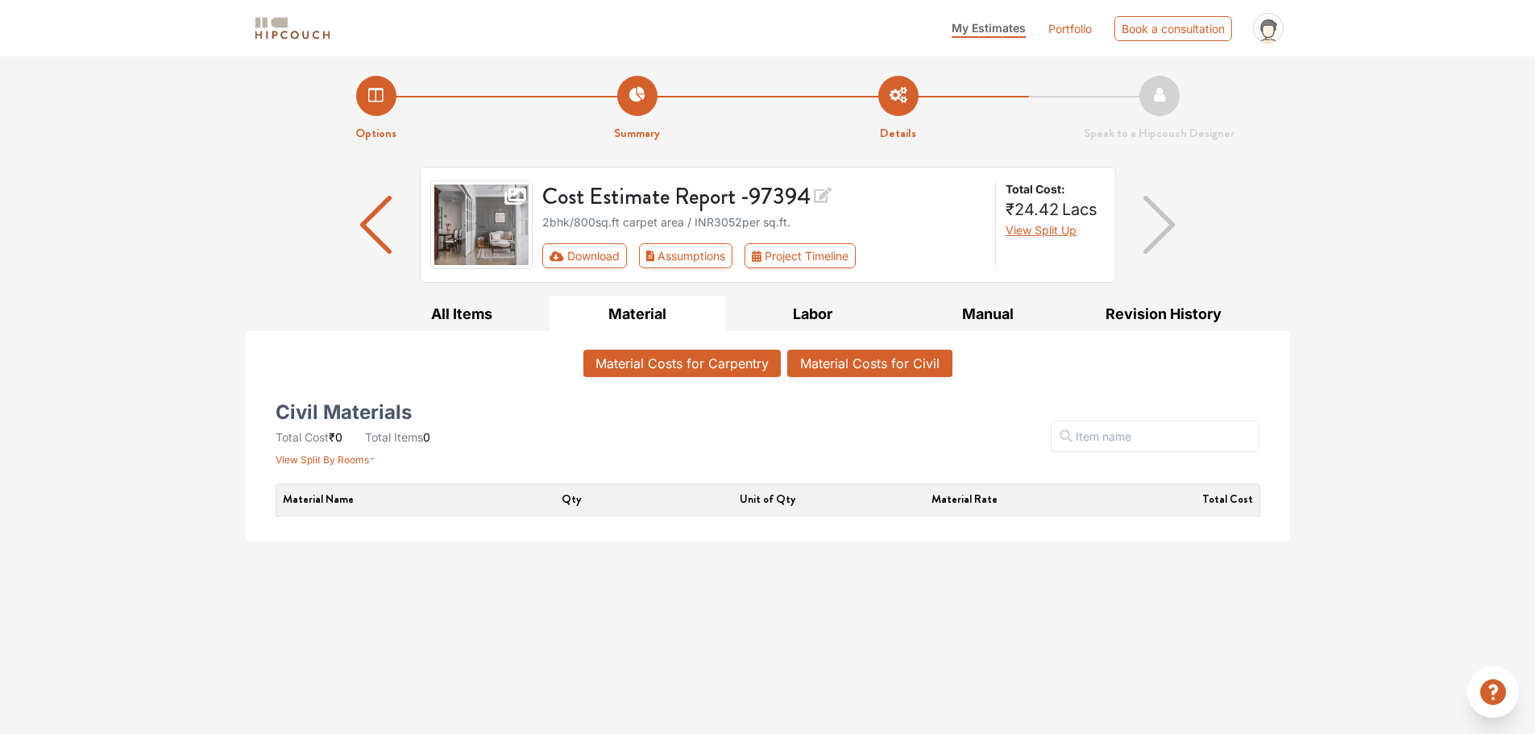
click at [706, 363] on button "Material Costs for Carpentry" at bounding box center [681, 363] width 197 height 27
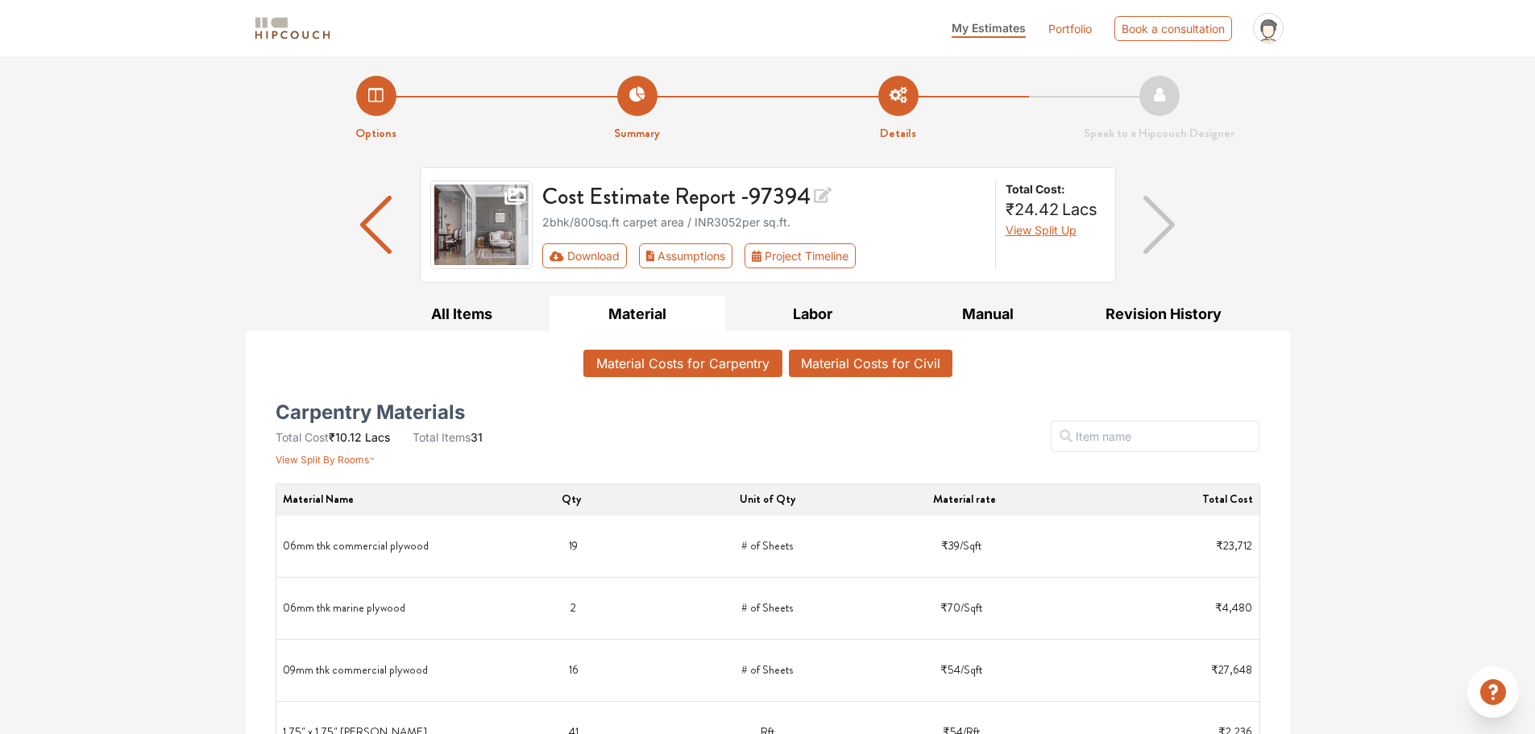
click at [810, 355] on button "Material Costs for Civil" at bounding box center [871, 363] width 164 height 27
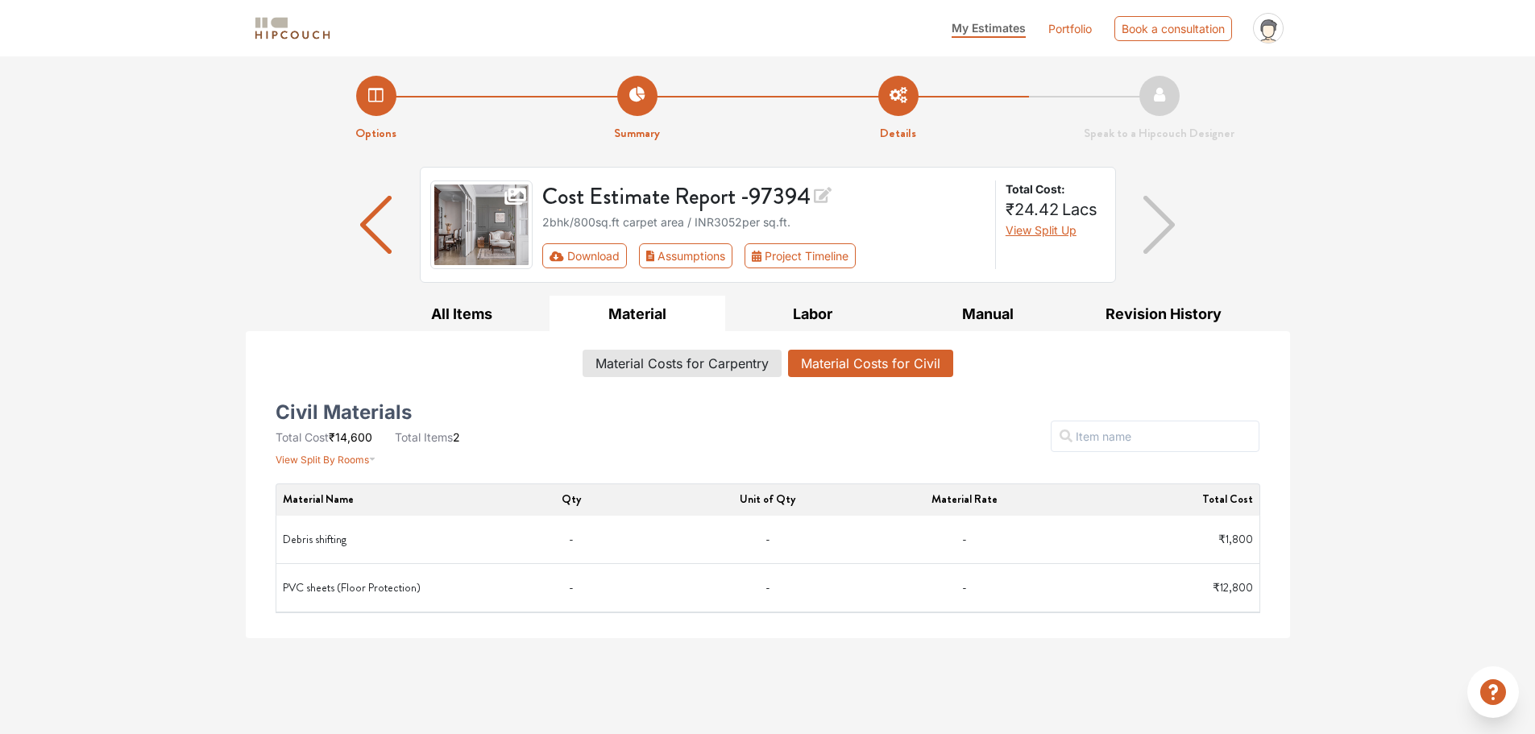
click at [1073, 28] on link "Portfolio" at bounding box center [1070, 28] width 44 height 17
